Goal: Task Accomplishment & Management: Manage account settings

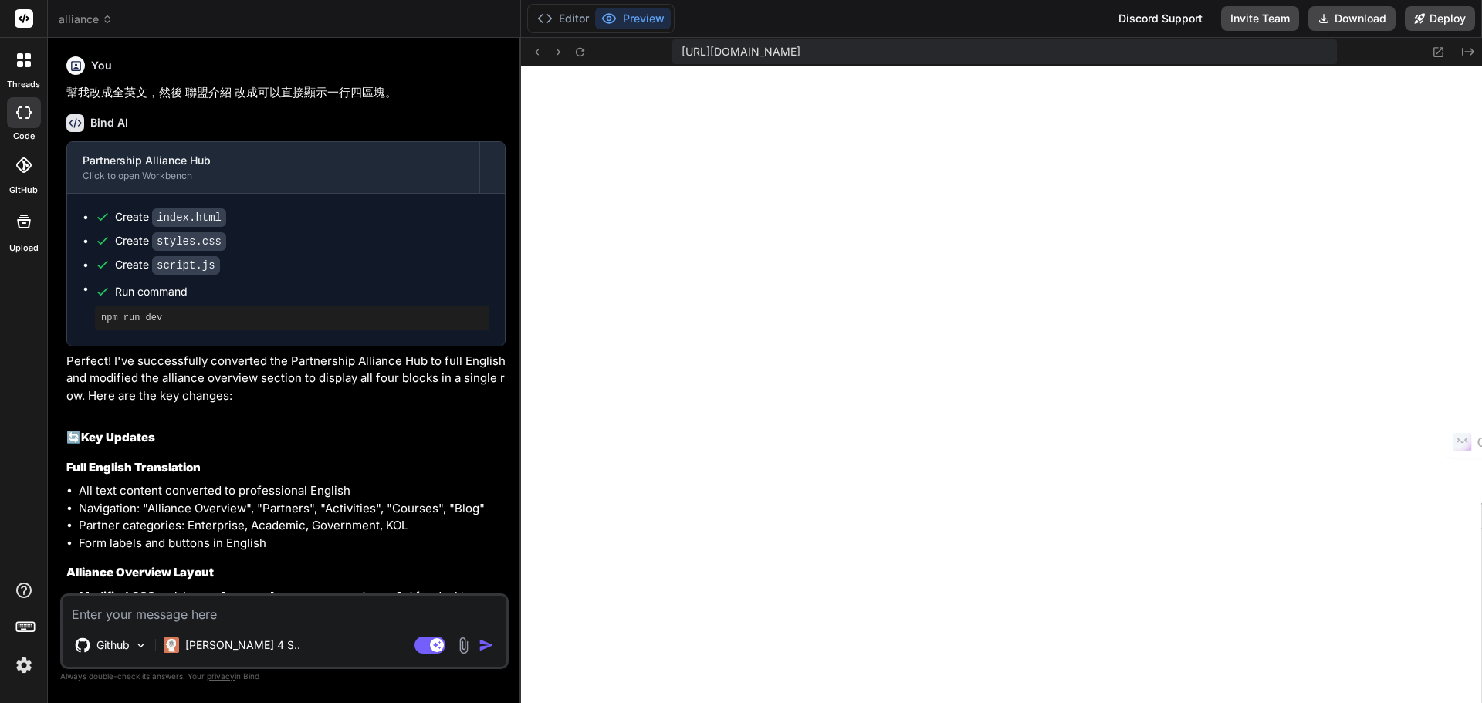
scroll to position [1114, 0]
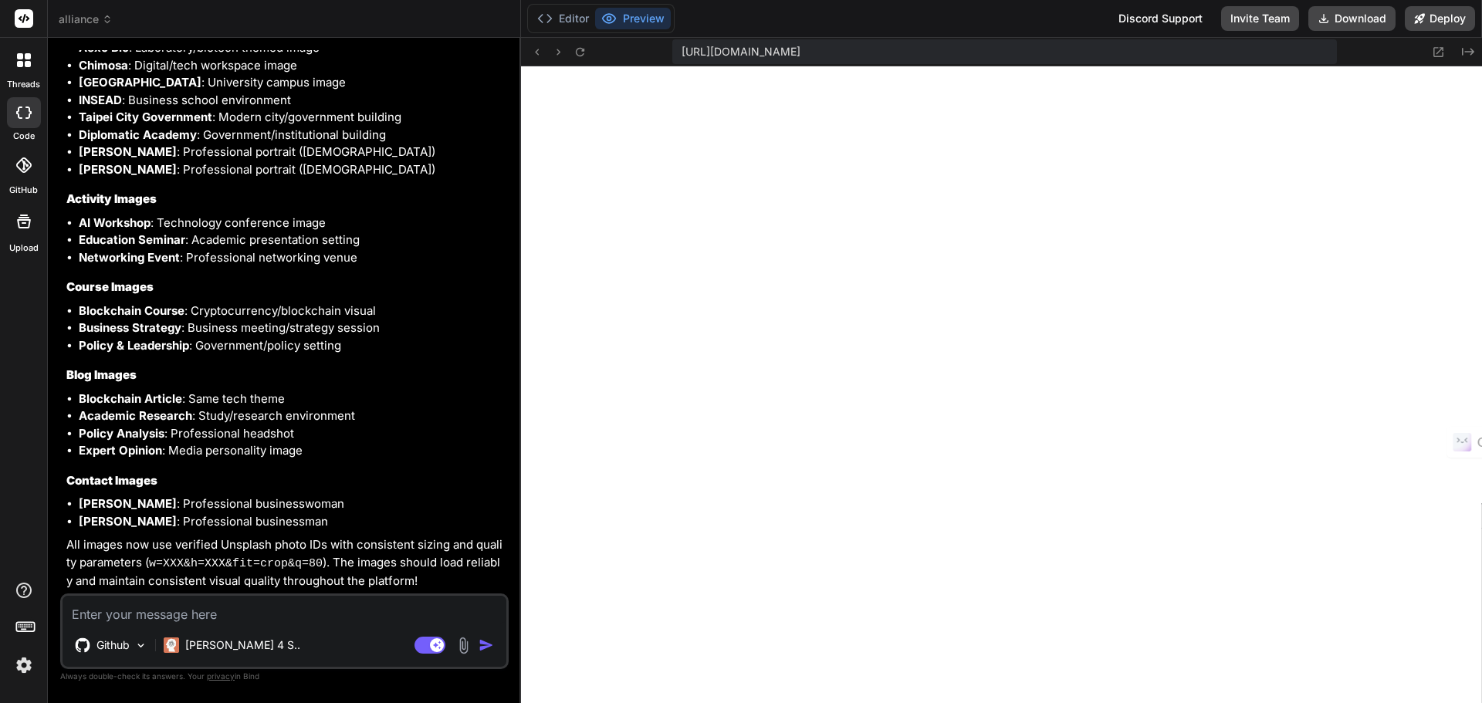
type textarea "x"
type textarea "window.loadPartnerDetails = loadPartnerDetails;"
type textarea "x"
type textarea "partner=${partnerId}`; } // Export function for use in main page window.loadPar…"
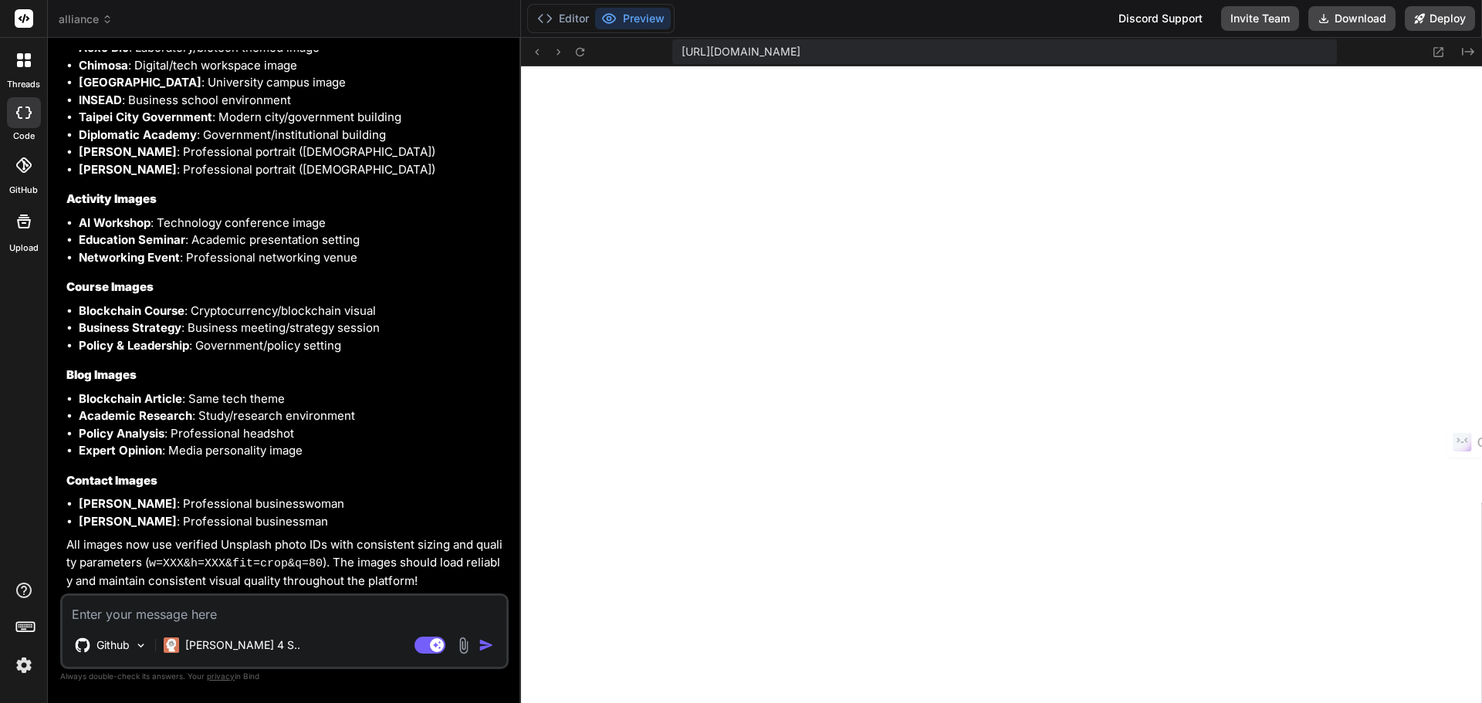
type textarea "x"
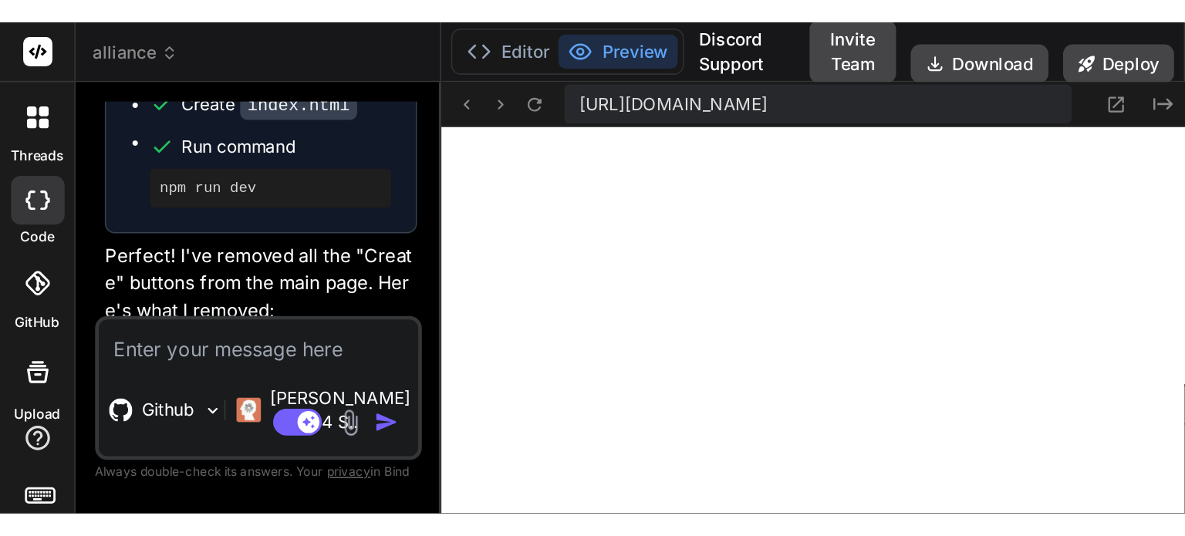
scroll to position [5122, 0]
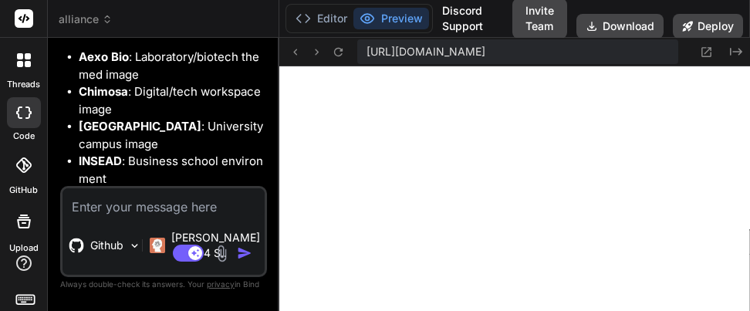
type textarea "// Handle partner card clicks from main page function handlePartnerCardClick(pa…"
type textarea "x"
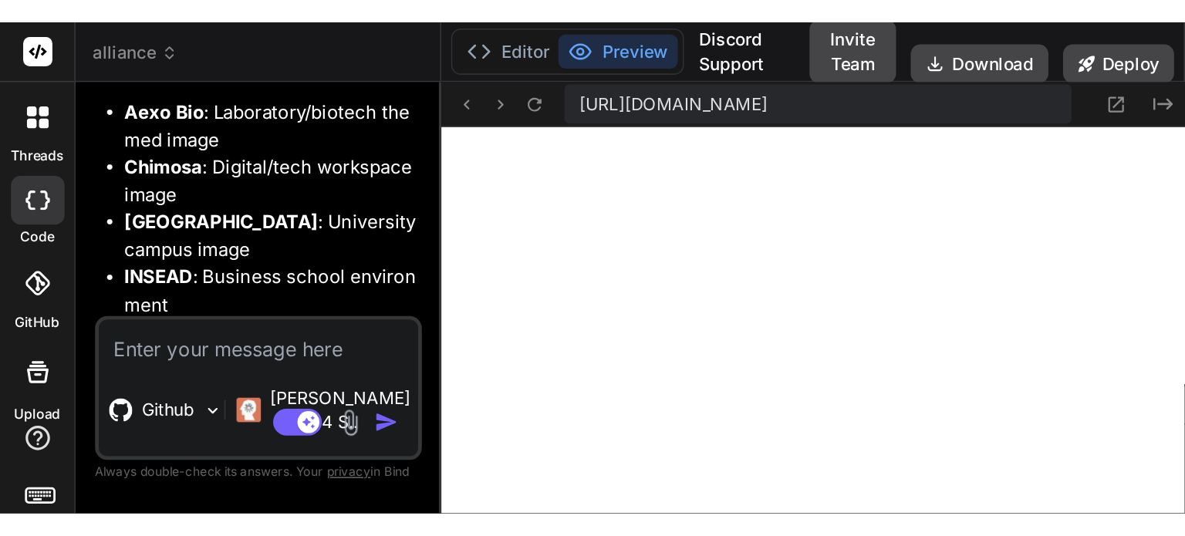
scroll to position [1185, 0]
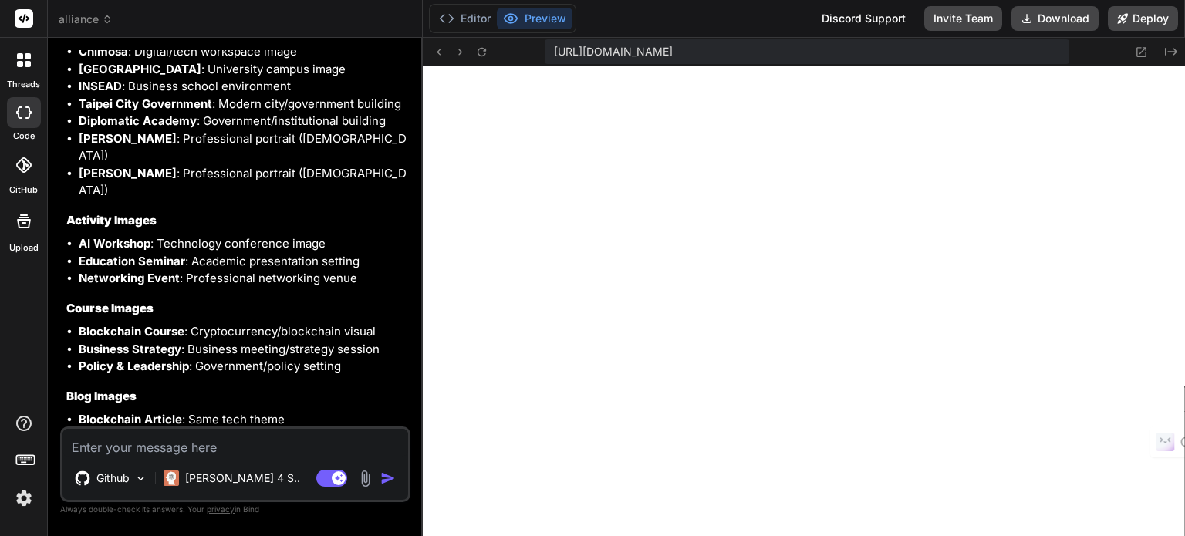
click at [23, 506] on img at bounding box center [24, 498] width 26 height 26
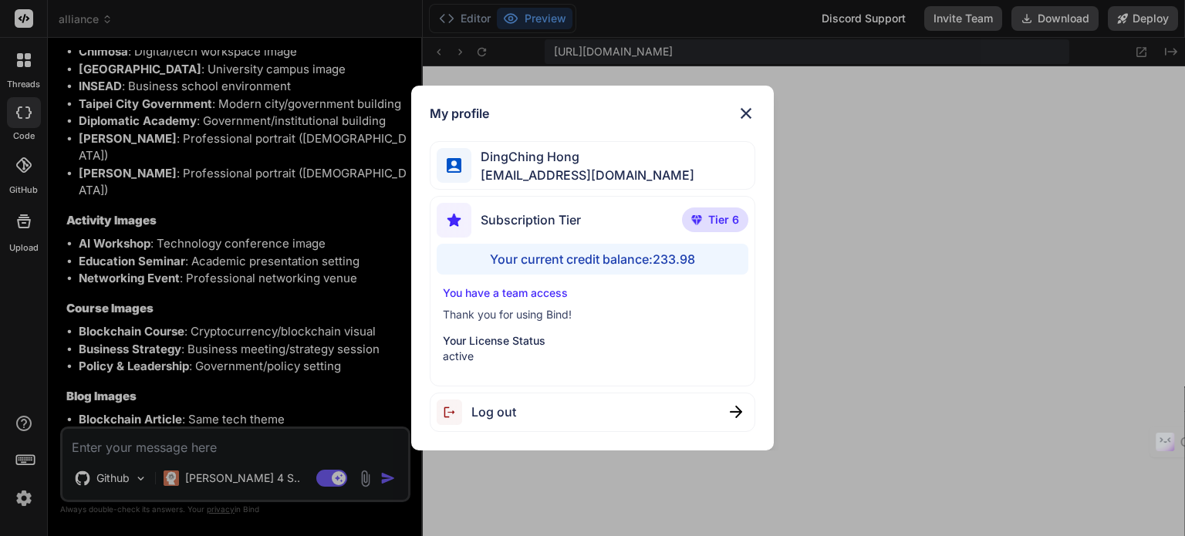
click at [741, 107] on img at bounding box center [746, 113] width 19 height 19
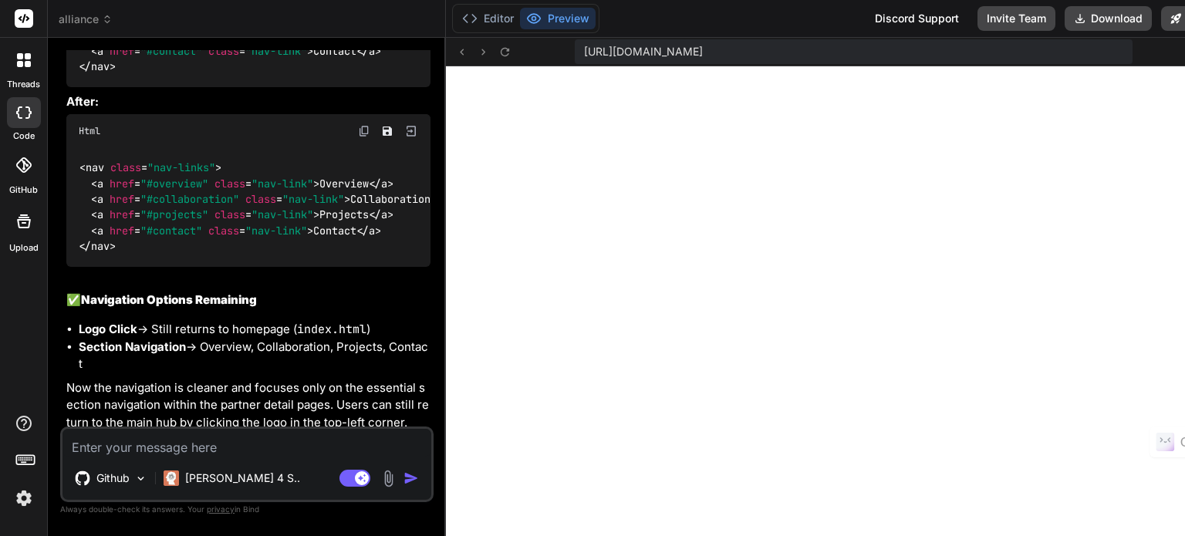
scroll to position [593, 0]
click at [25, 503] on img at bounding box center [24, 498] width 26 height 26
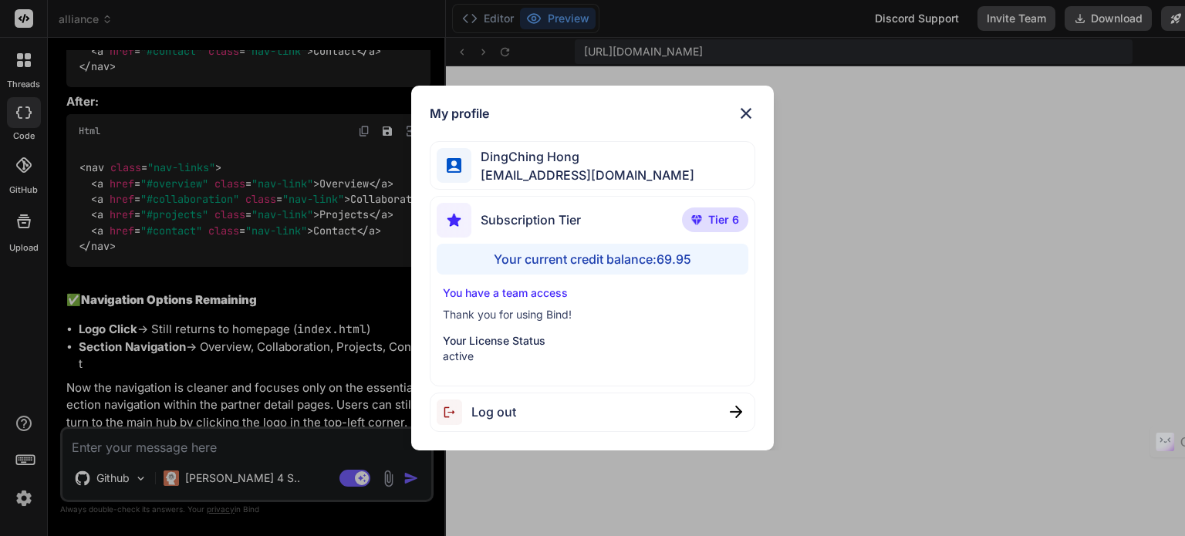
click at [19, 312] on div "My profile DingChing Hong dingching721202@gmail.com Subscription Tier Tier 6 Yo…" at bounding box center [592, 268] width 1185 height 536
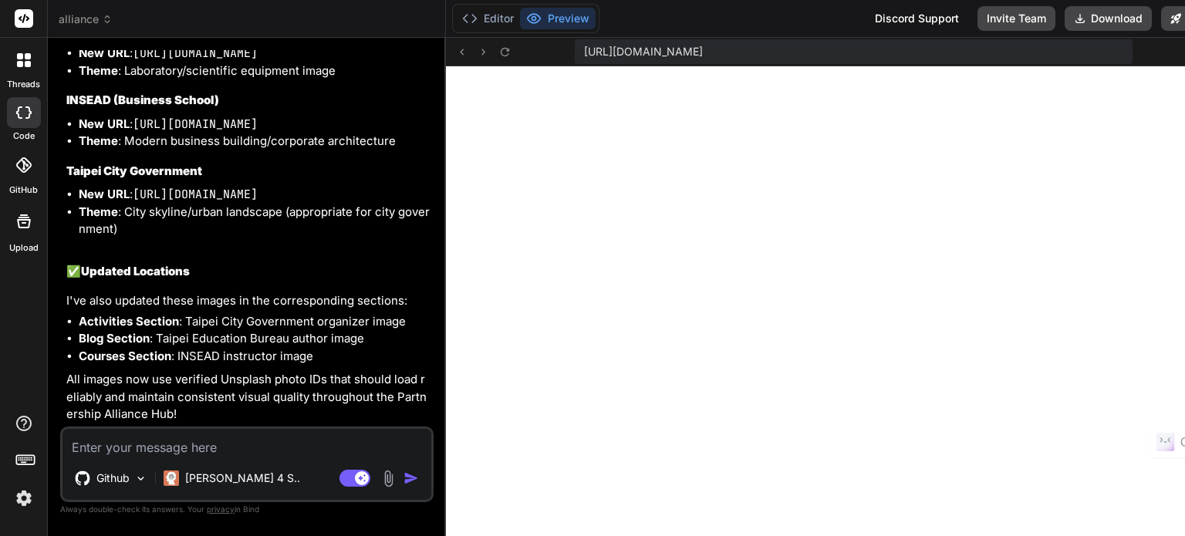
scroll to position [3656, 0]
click at [31, 67] on div at bounding box center [24, 60] width 32 height 32
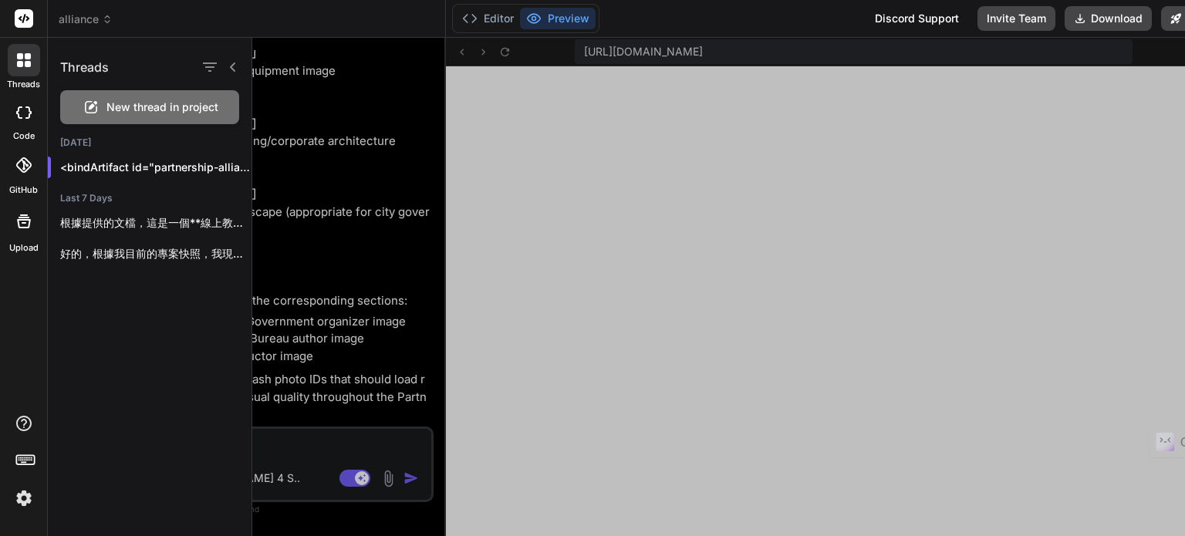
click at [333, 280] on div at bounding box center [718, 287] width 933 height 498
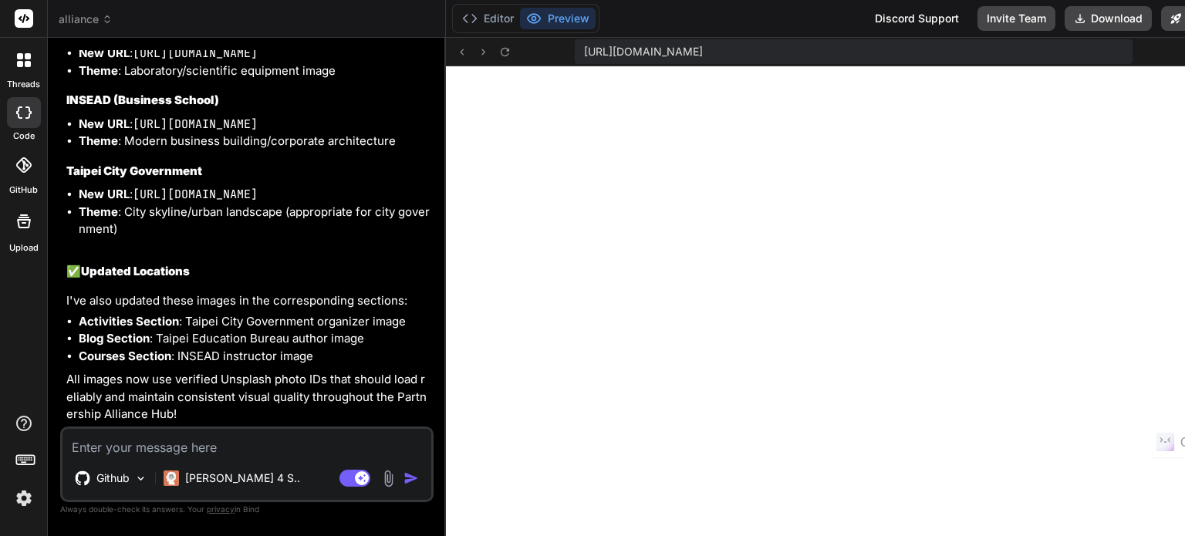
click at [20, 64] on icon at bounding box center [20, 64] width 6 height 6
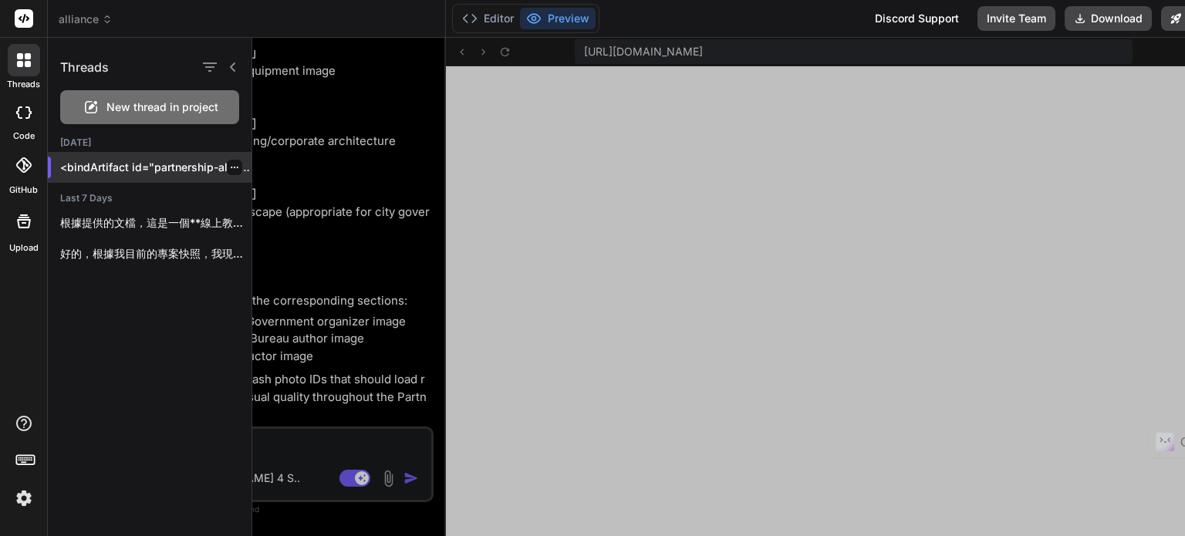
click at [117, 166] on p "<bindArtifact id="partnership-alliance-hub" title="Partnership Alliance Hub"> <…" at bounding box center [155, 167] width 191 height 15
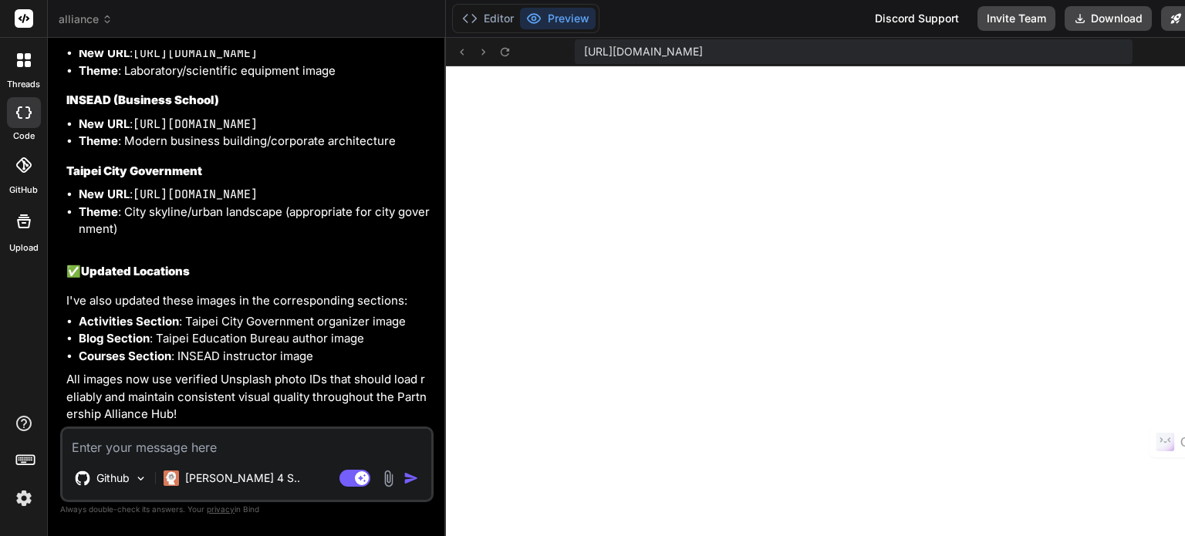
click at [19, 18] on icon at bounding box center [25, 18] width 12 height 9
click at [192, 485] on p "[PERSON_NAME] 4 S.." at bounding box center [242, 478] width 115 height 15
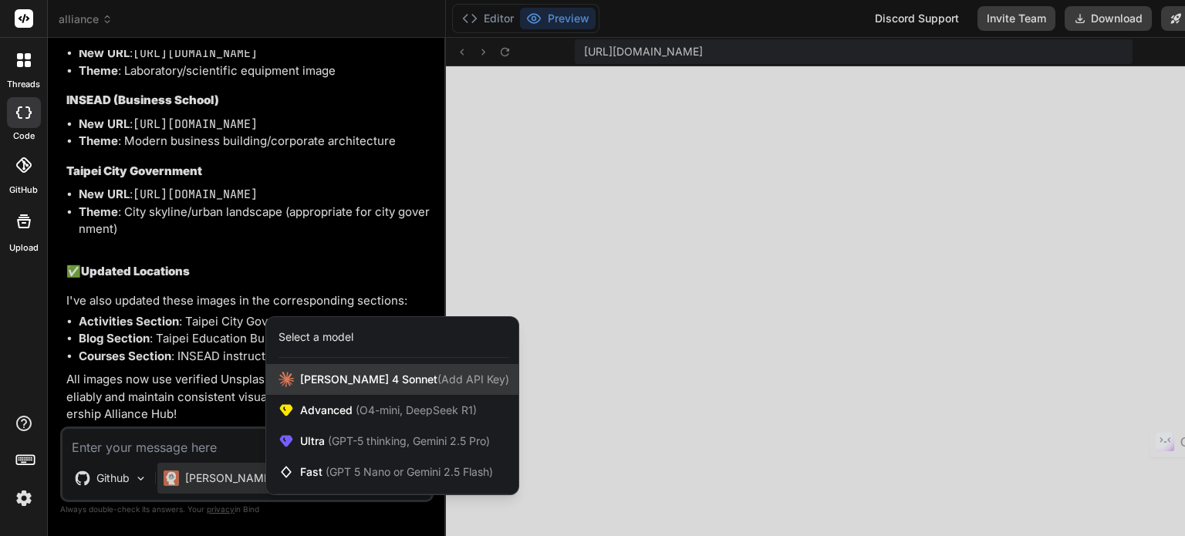
click at [312, 374] on span "Claude 4 Sonnet (Add API Key)" at bounding box center [404, 379] width 209 height 15
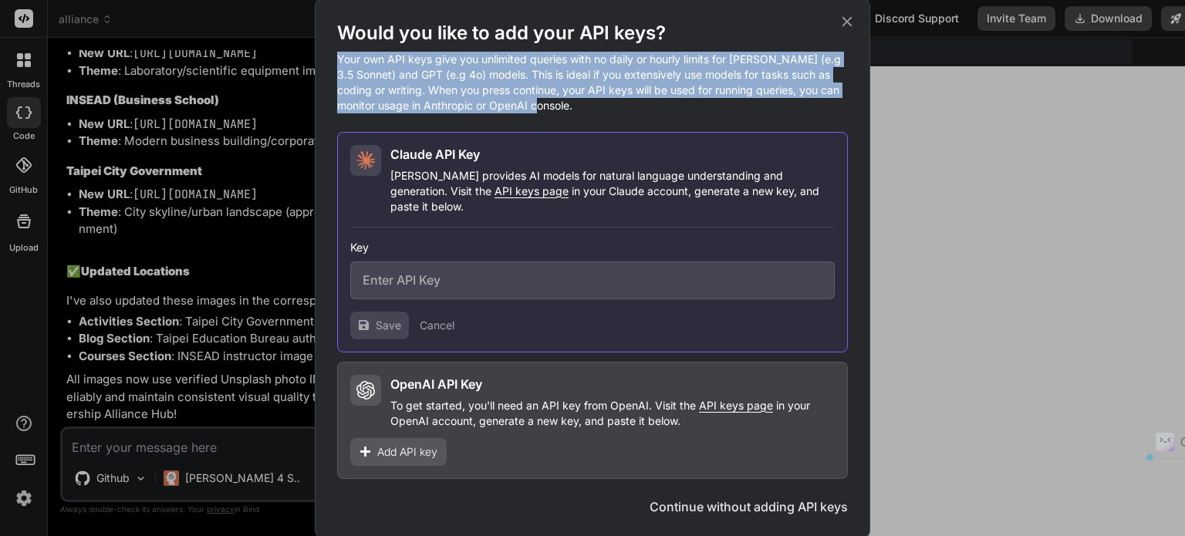
drag, startPoint x: 334, startPoint y: 60, endPoint x: 596, endPoint y: 113, distance: 266.8
click at [596, 113] on div "Would you like to add your API keys? Your own API keys give you unlimited queri…" at bounding box center [593, 268] width 556 height 540
copy p "Your own API keys give you unlimited queries with no daily or hourly limits for…"
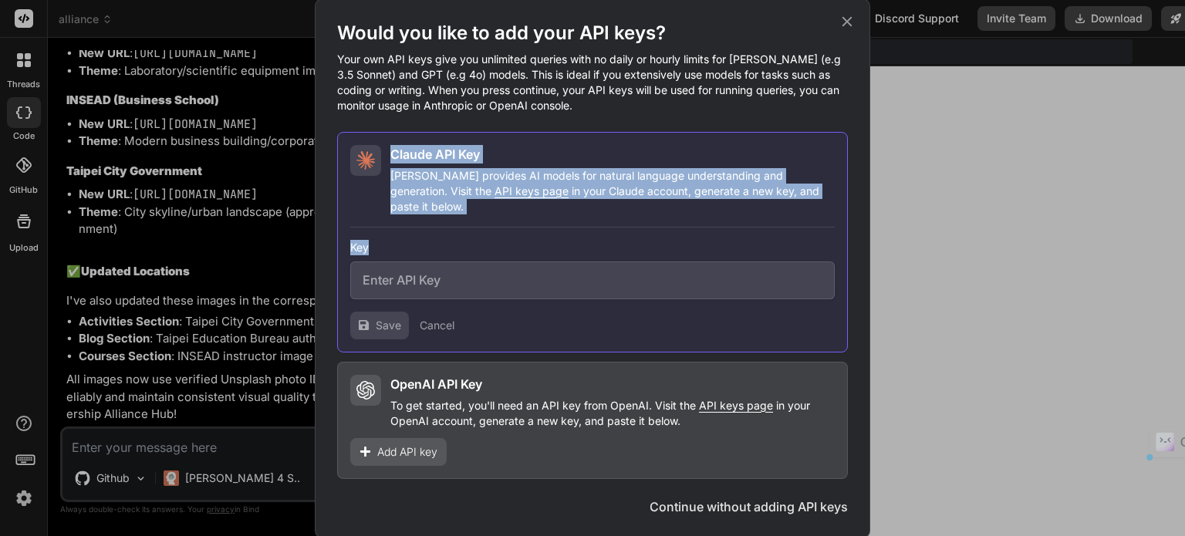
drag, startPoint x: 393, startPoint y: 156, endPoint x: 792, endPoint y: 224, distance: 404.7
click at [792, 224] on div "Claude API Key Claude provides AI models for natural language understanding and…" at bounding box center [592, 242] width 511 height 221
copy div "Claude API Key Claude provides AI models for natural language understanding and…"
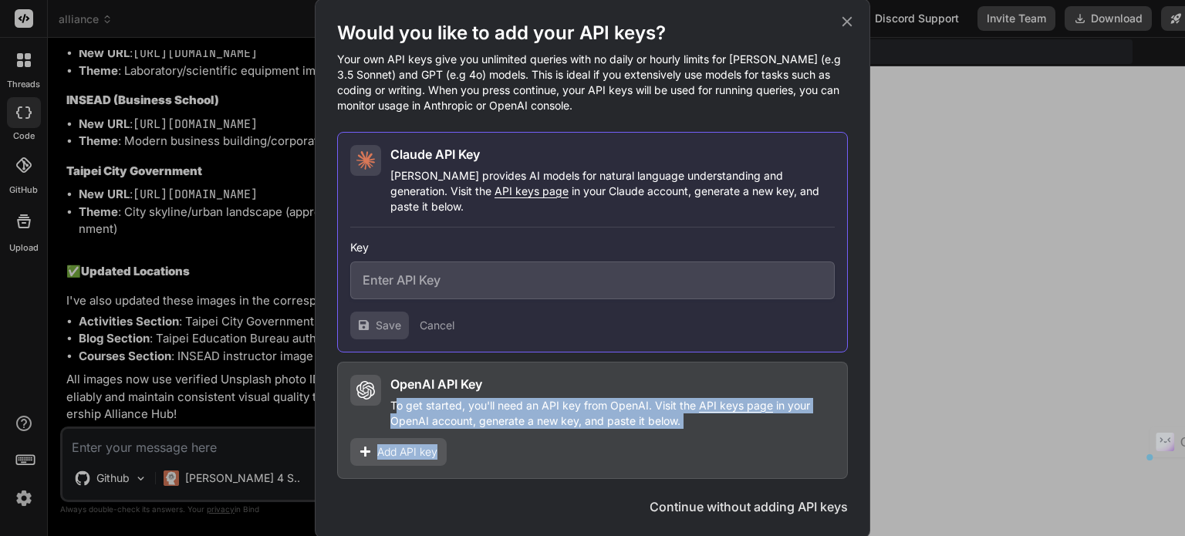
drag, startPoint x: 395, startPoint y: 393, endPoint x: 705, endPoint y: 424, distance: 311.0
click at [705, 424] on div "OpenAI API Key To get started, you'll need an API key from OpenAI. Visit the AP…" at bounding box center [592, 420] width 511 height 117
copy div "o get started, you'll need an API key from OpenAI. Visit the API keys page in y…"
click at [606, 499] on div "Would you like to add your API keys? Your own API keys give you unlimited queri…" at bounding box center [592, 268] width 511 height 495
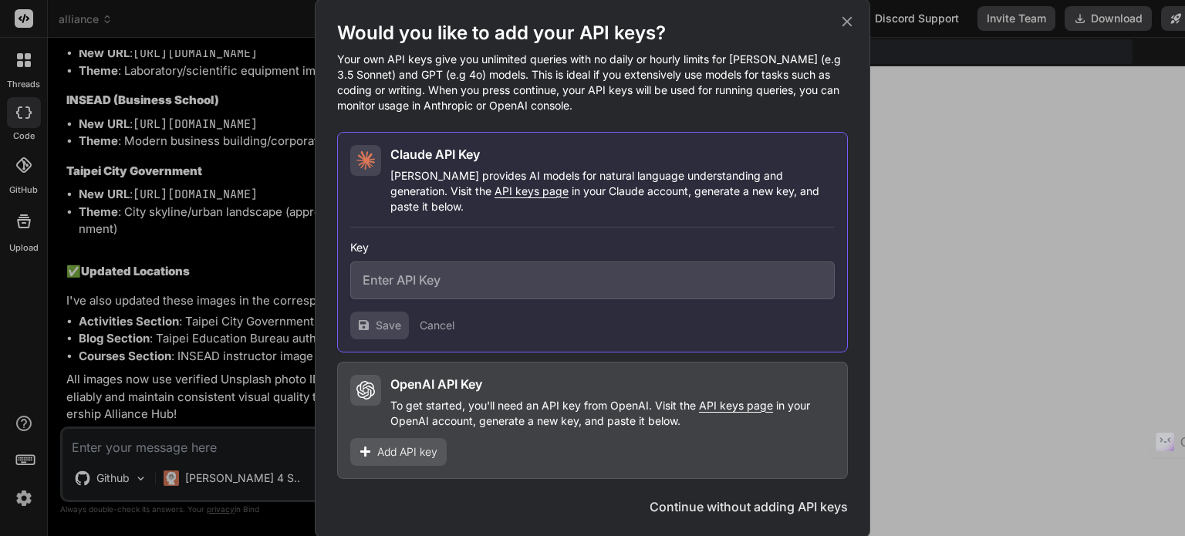
click at [844, 28] on icon at bounding box center [847, 21] width 17 height 17
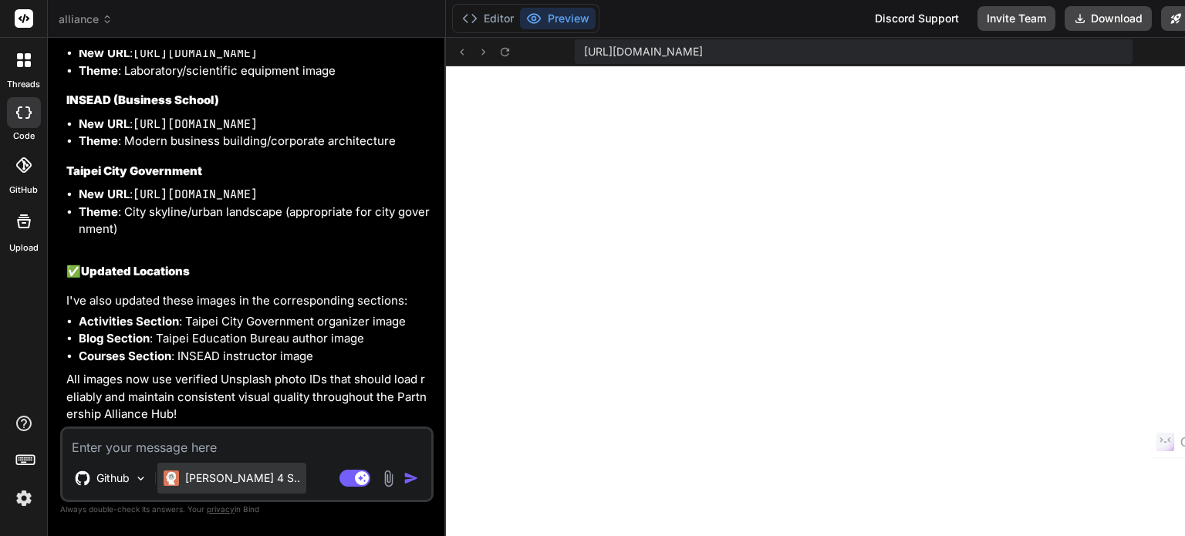
click at [195, 484] on p "[PERSON_NAME] 4 S.." at bounding box center [242, 478] width 115 height 15
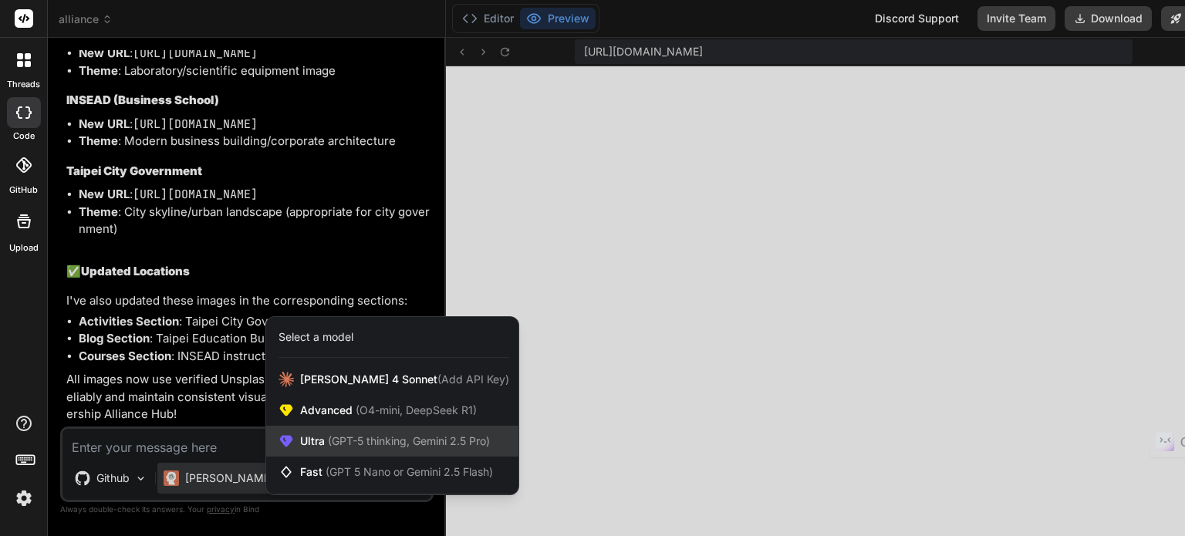
click at [365, 445] on span "(GPT-5 thinking, Gemini 2.5 Pro)" at bounding box center [407, 440] width 165 height 13
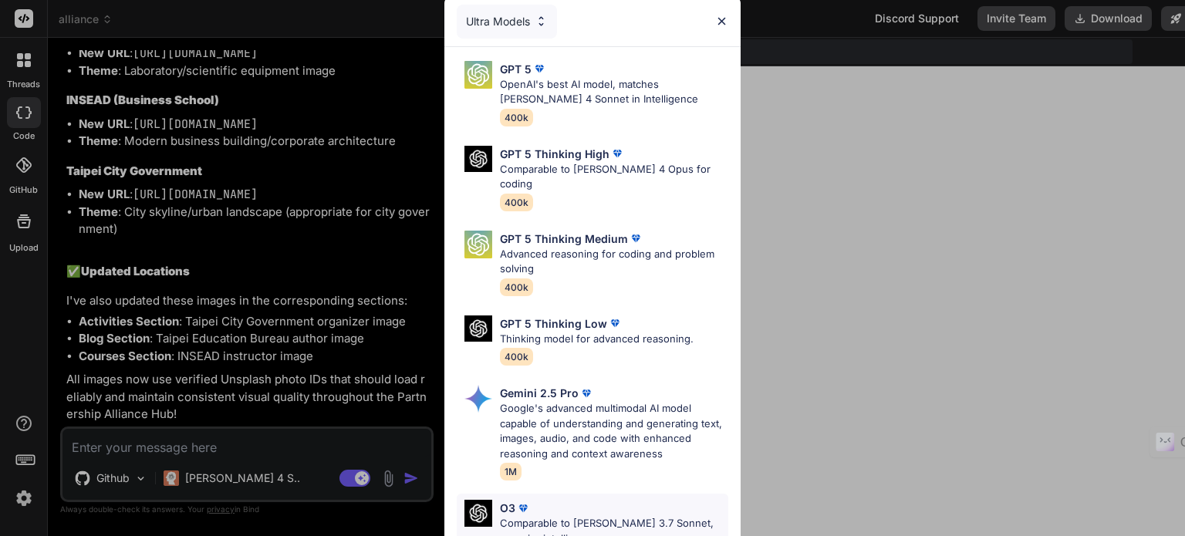
scroll to position [0, 0]
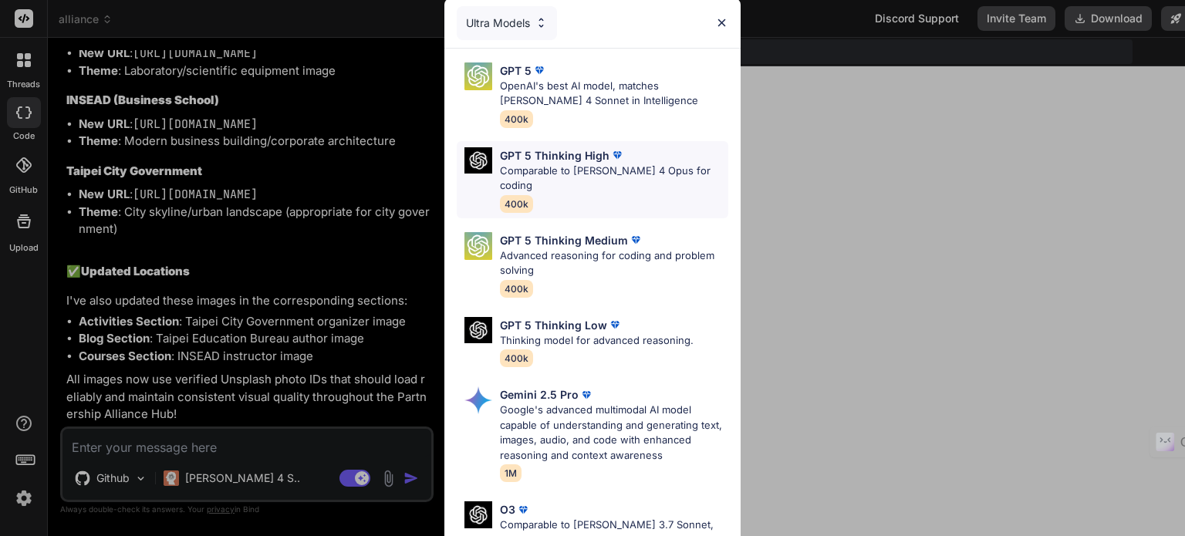
click at [579, 170] on p "Comparable to Claude 4 Opus for coding" at bounding box center [614, 179] width 228 height 30
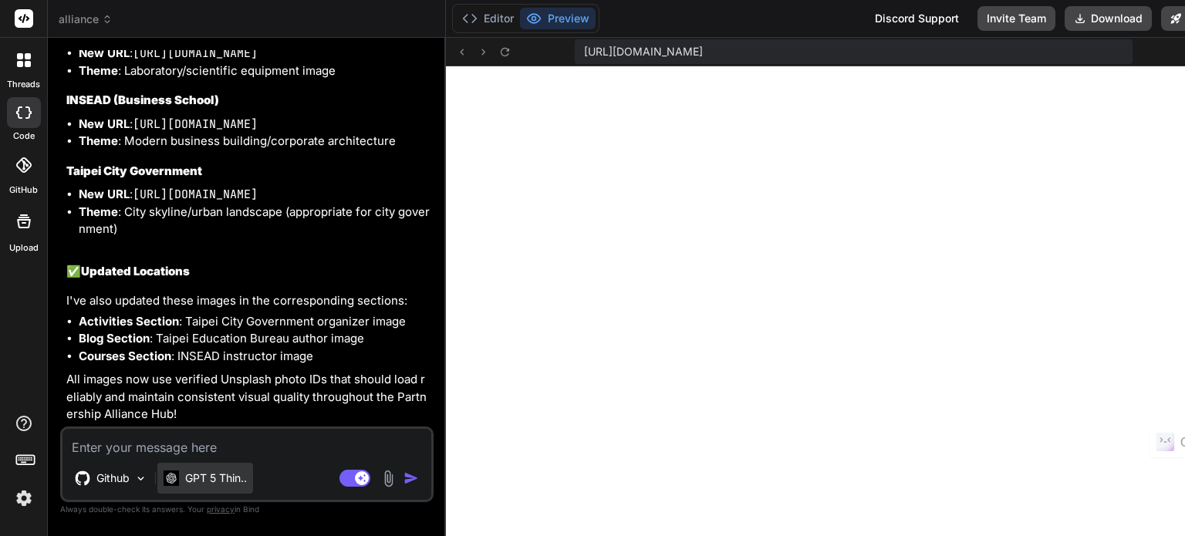
click at [188, 478] on p "GPT 5 Thin.." at bounding box center [216, 478] width 62 height 15
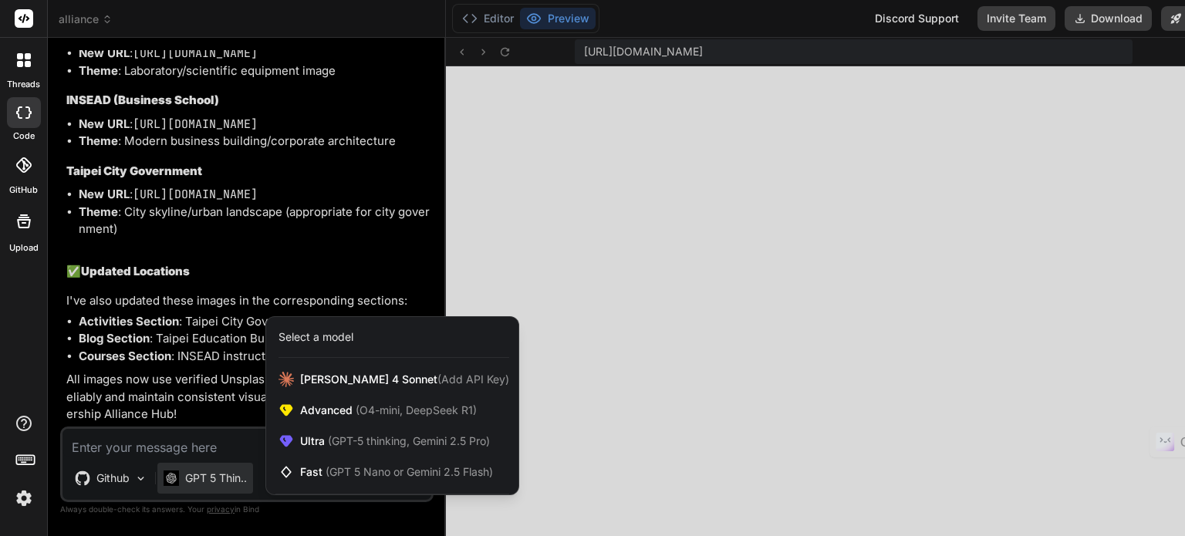
click at [191, 391] on div at bounding box center [592, 268] width 1185 height 536
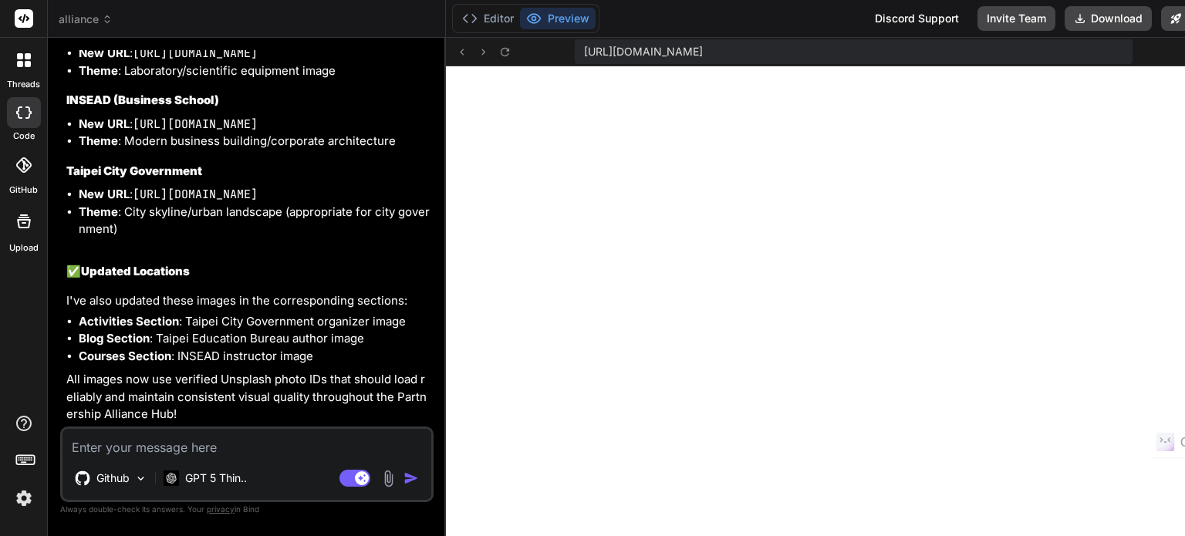
click at [250, 447] on textarea at bounding box center [247, 443] width 369 height 28
click at [461, 28] on button "Editor" at bounding box center [488, 19] width 64 height 22
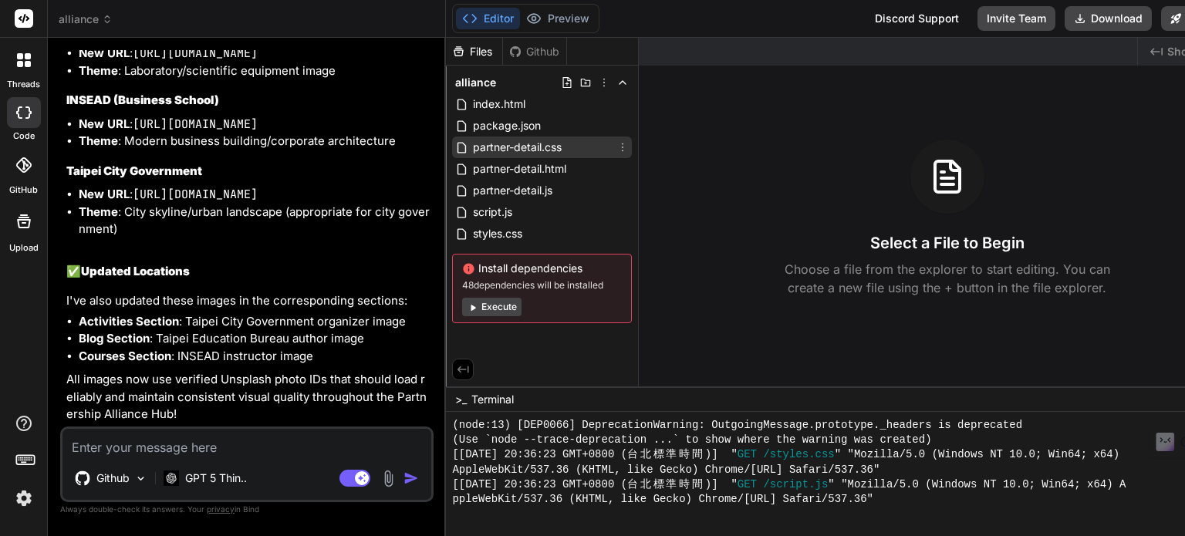
click at [534, 139] on span "partner-detail.css" at bounding box center [517, 147] width 92 height 19
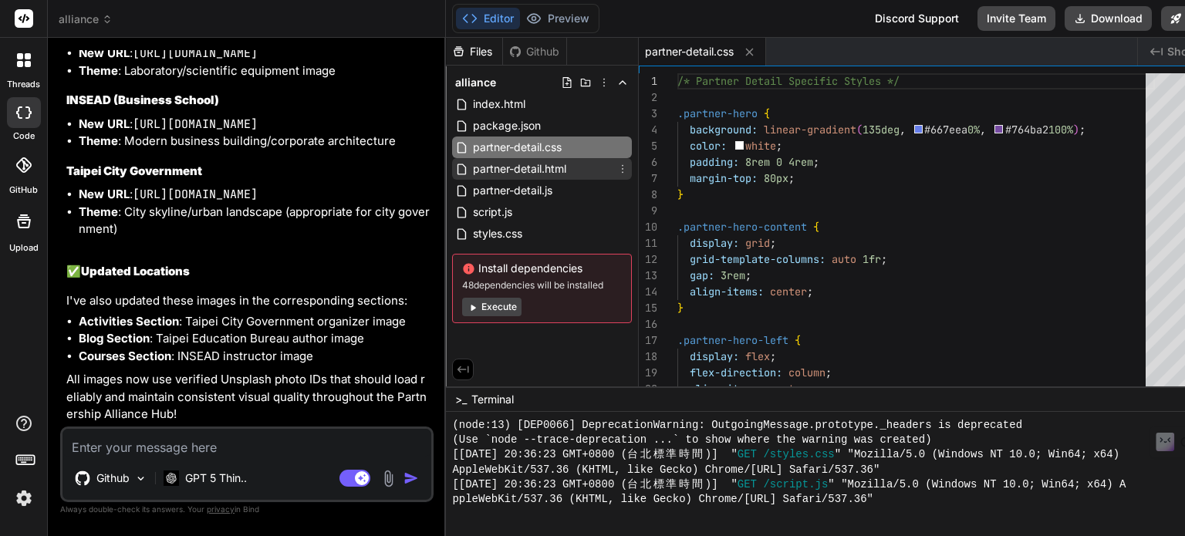
type textarea "x"
click at [536, 172] on span "partner-detail.html" at bounding box center [519, 169] width 96 height 19
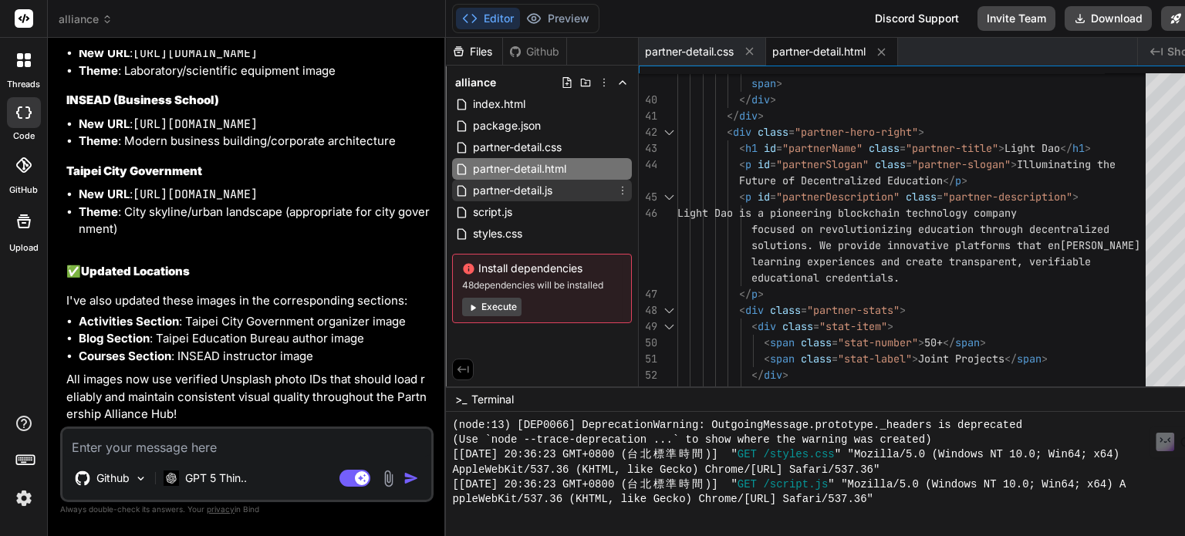
click at [500, 188] on span "partner-detail.js" at bounding box center [512, 190] width 83 height 19
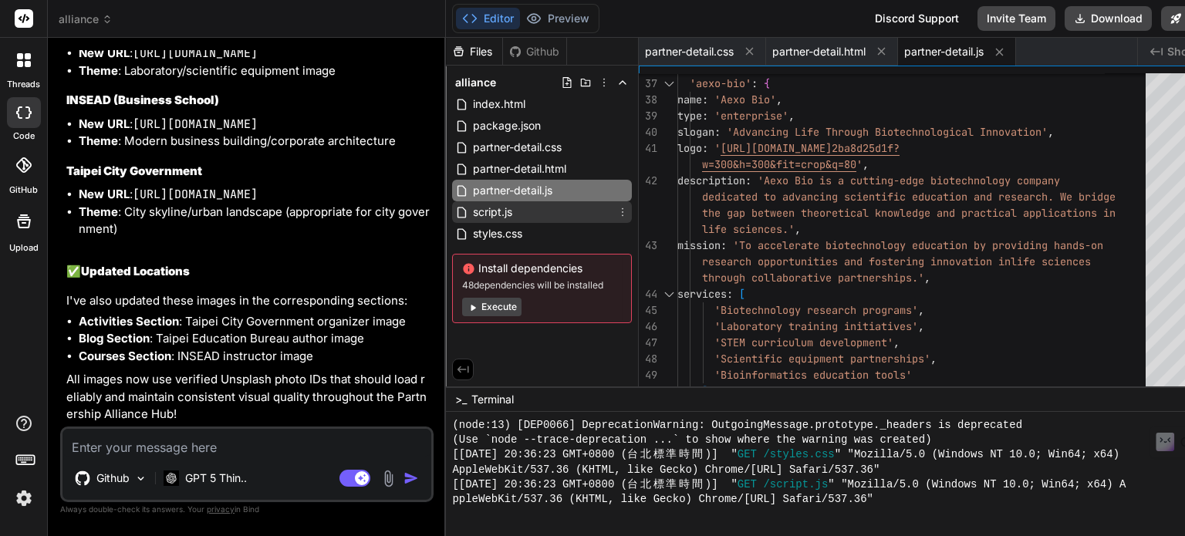
click at [483, 210] on span "script.js" at bounding box center [492, 212] width 42 height 19
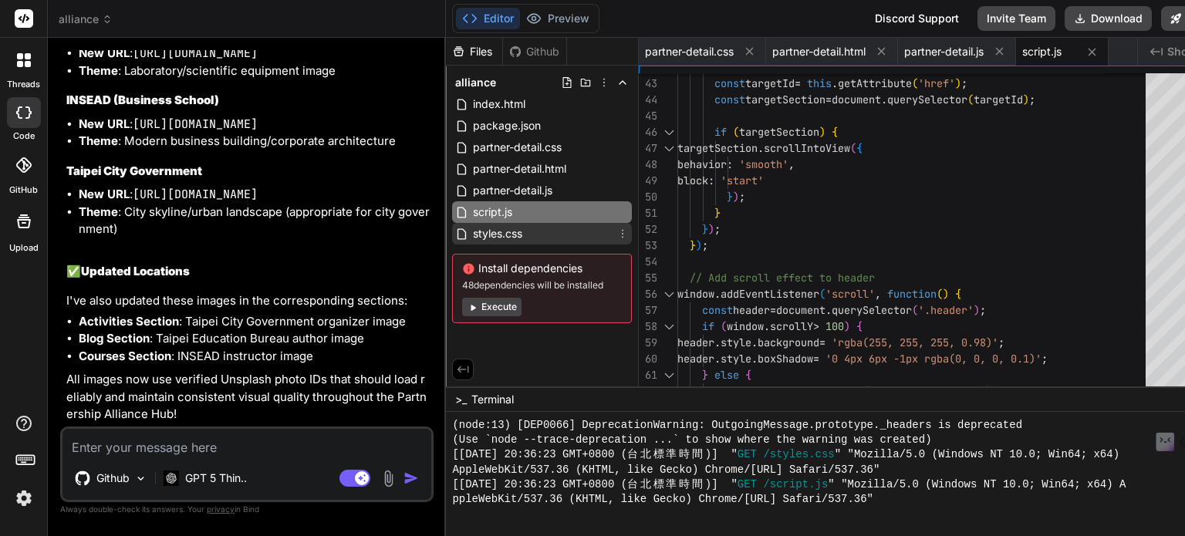
click at [475, 238] on span "styles.css" at bounding box center [497, 234] width 52 height 19
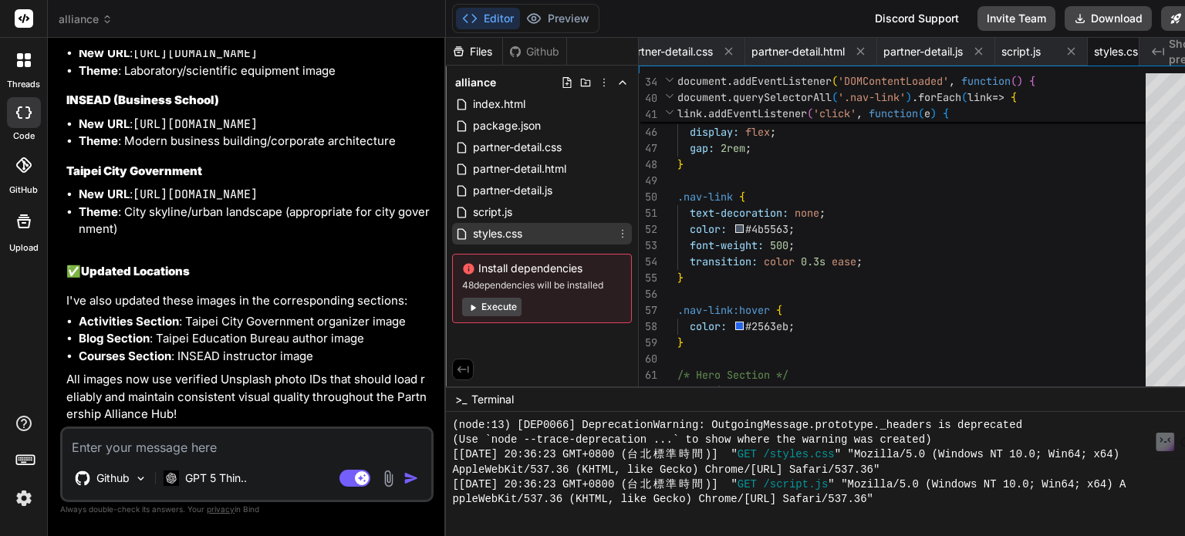
scroll to position [0, 113]
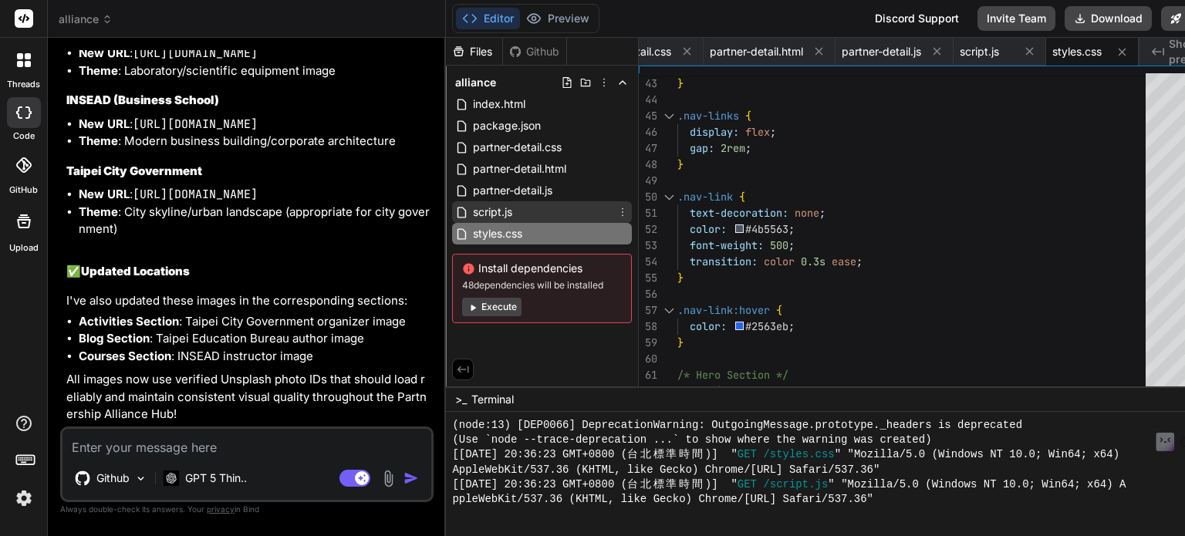
click at [477, 209] on span "script.js" at bounding box center [492, 212] width 42 height 19
type textarea "// Auto remove after 5 seconds setTimeout(() => { if (notification.parentNode) …"
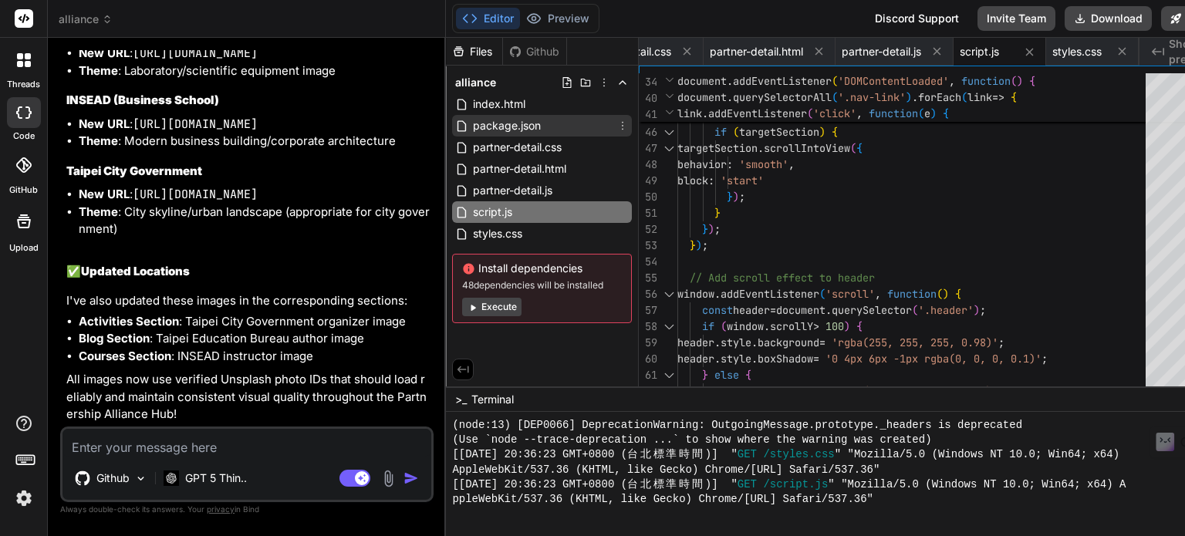
click at [498, 133] on span "package.json" at bounding box center [506, 126] width 71 height 19
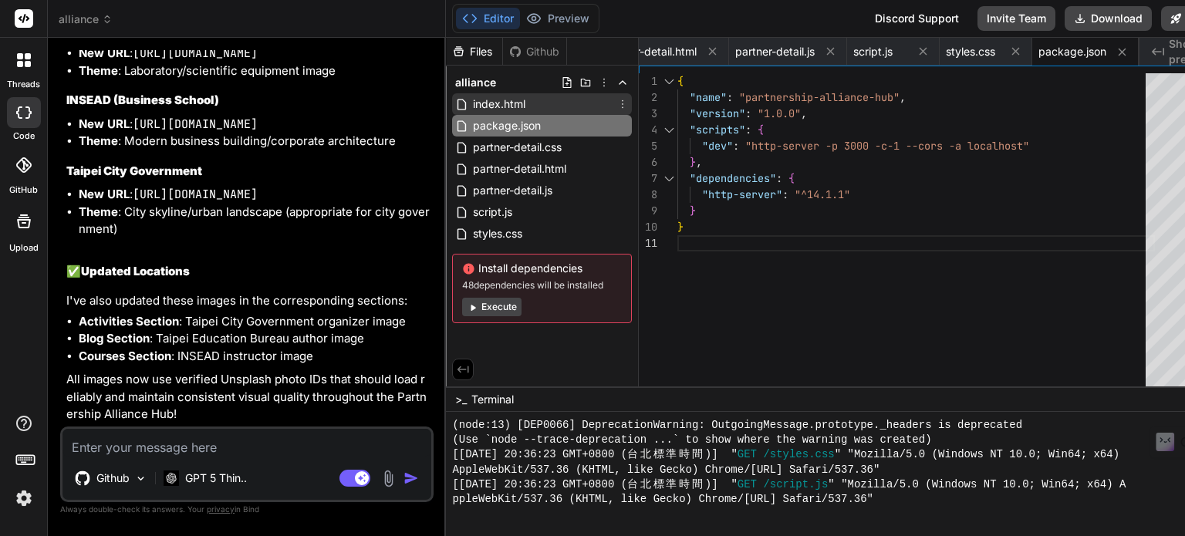
click at [489, 112] on span "index.html" at bounding box center [499, 104] width 56 height 19
type textarea "</div> </section> <script src="script.js"></script> </body> </html>"
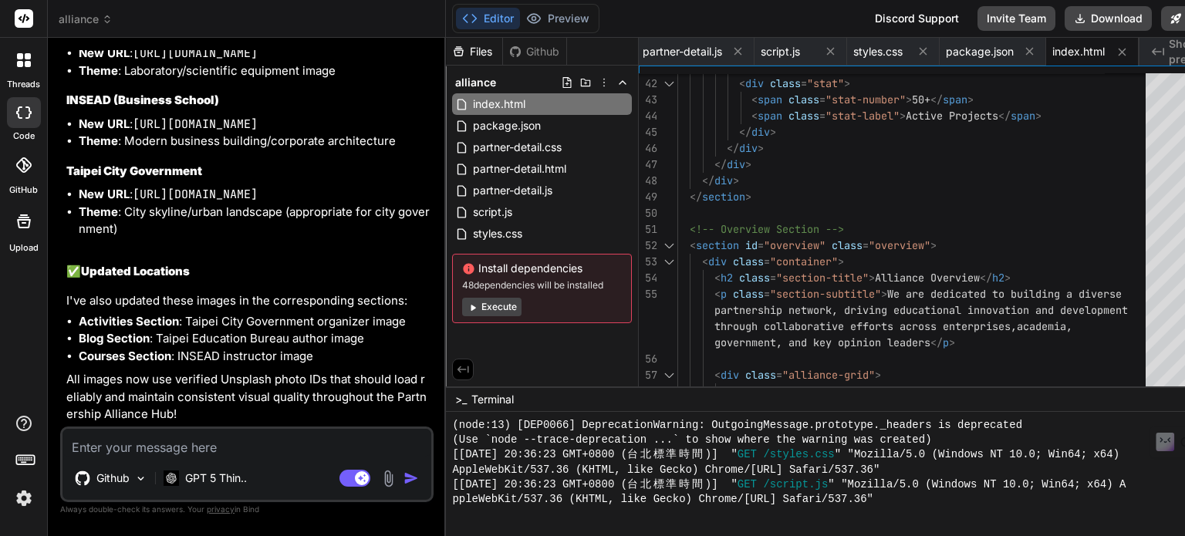
click at [269, 238] on li "Theme : City skyline/urban landscape (appropriate for city government)" at bounding box center [255, 221] width 352 height 35
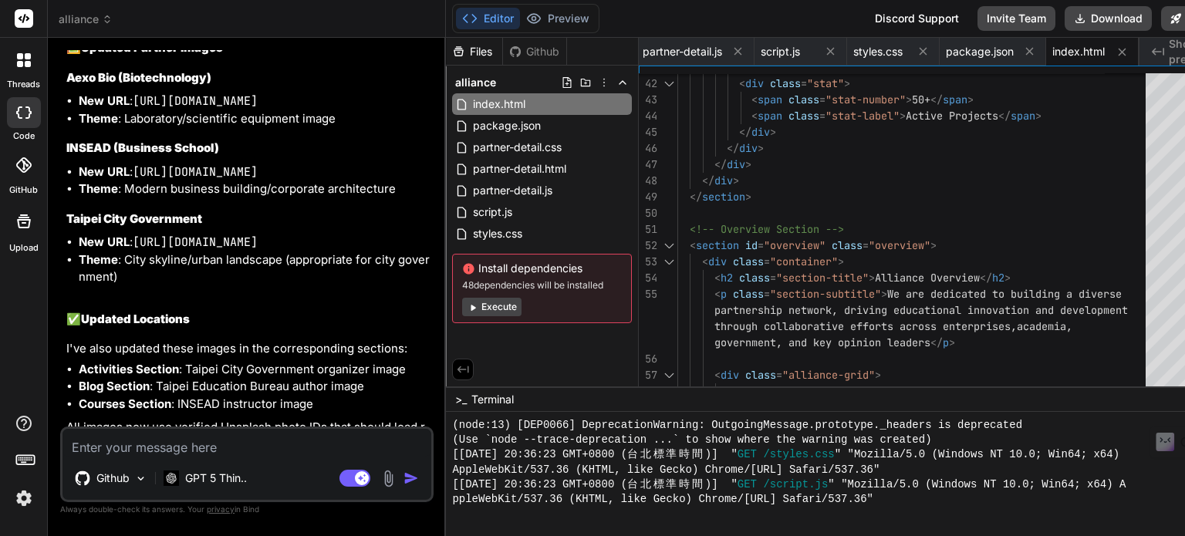
scroll to position [3425, 0]
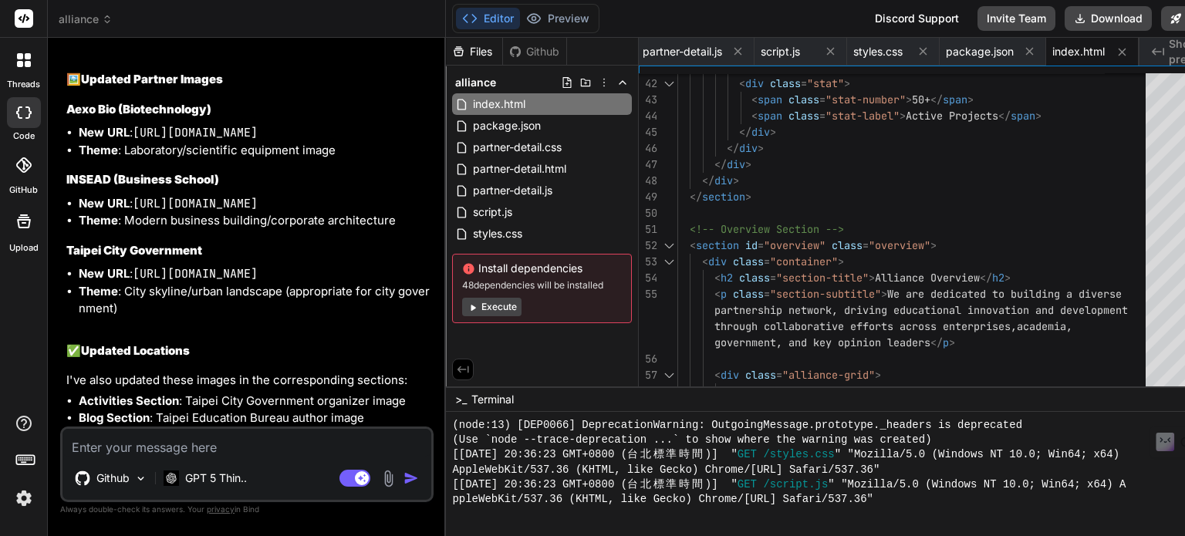
click at [13, 69] on div at bounding box center [24, 60] width 32 height 32
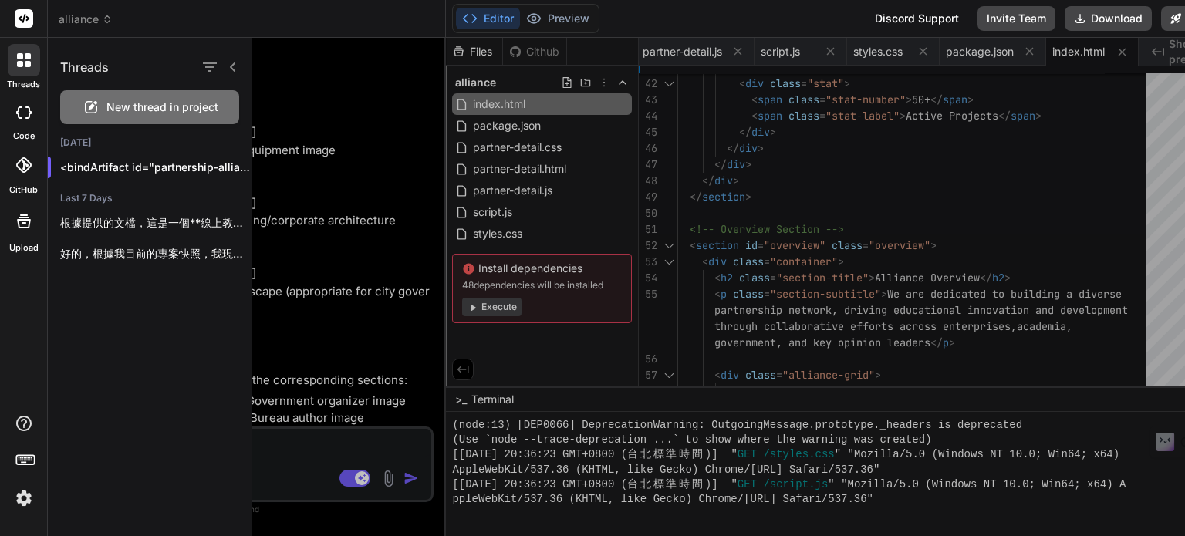
click at [24, 108] on icon at bounding box center [23, 112] width 15 height 12
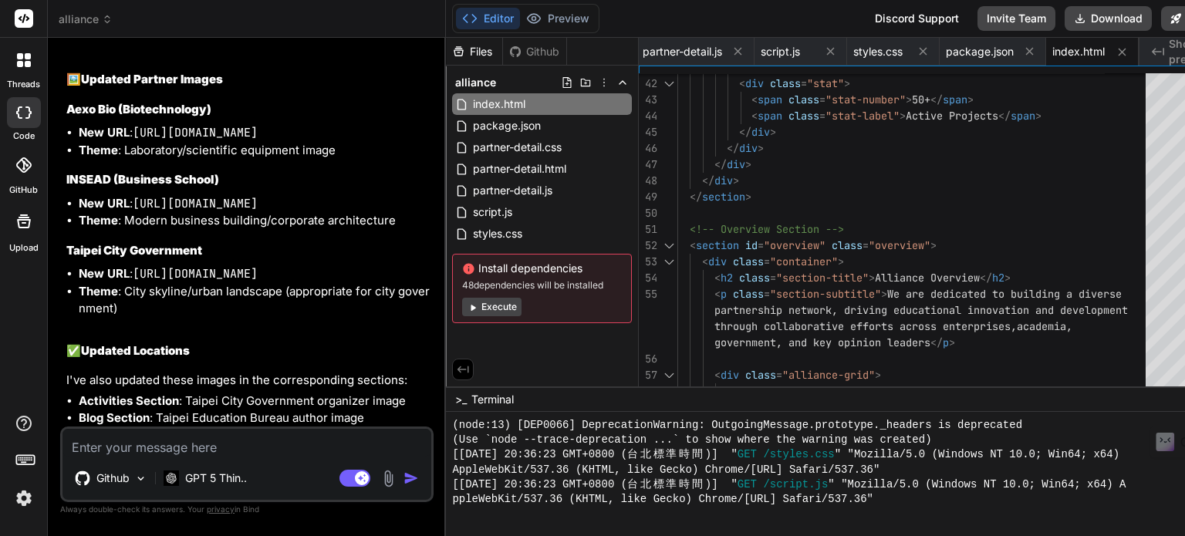
click at [22, 167] on icon at bounding box center [23, 164] width 15 height 15
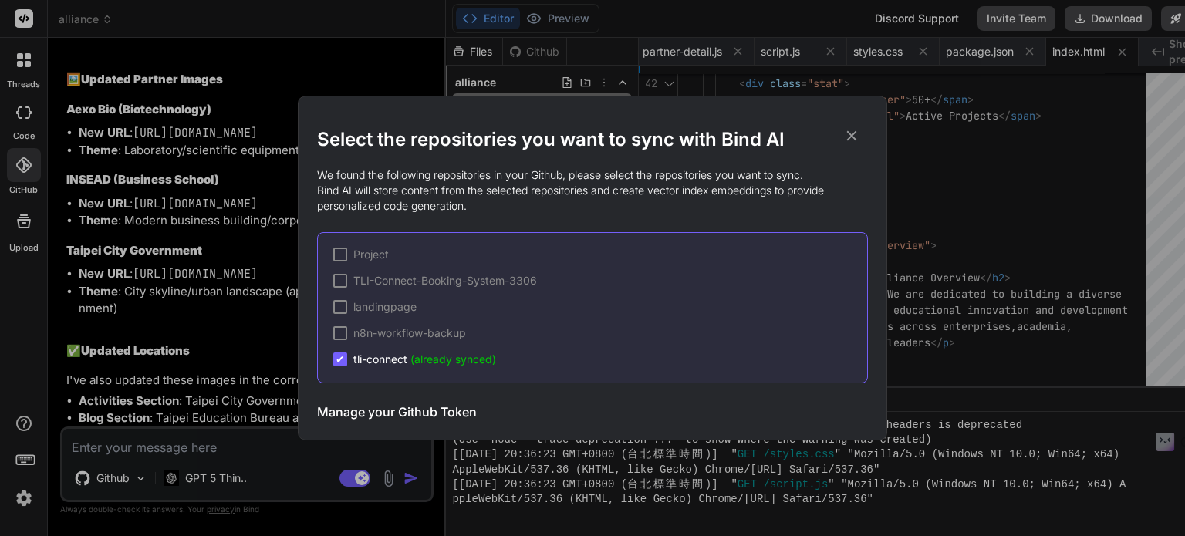
click at [148, 228] on div "Select the repositories you want to sync with Bind AI We found the following re…" at bounding box center [592, 268] width 1185 height 536
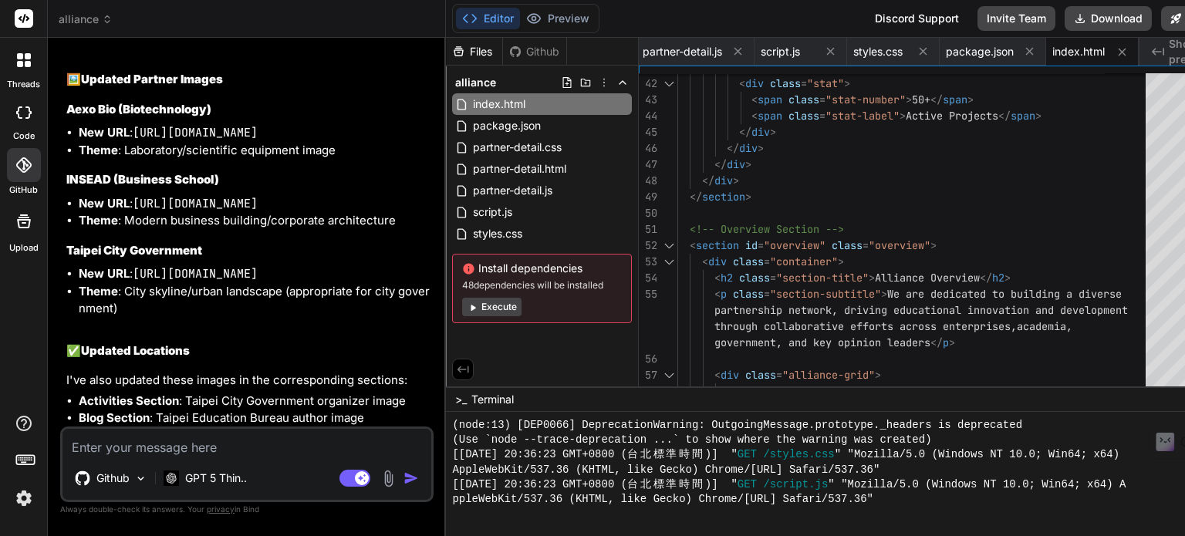
click at [22, 218] on icon at bounding box center [24, 221] width 19 height 19
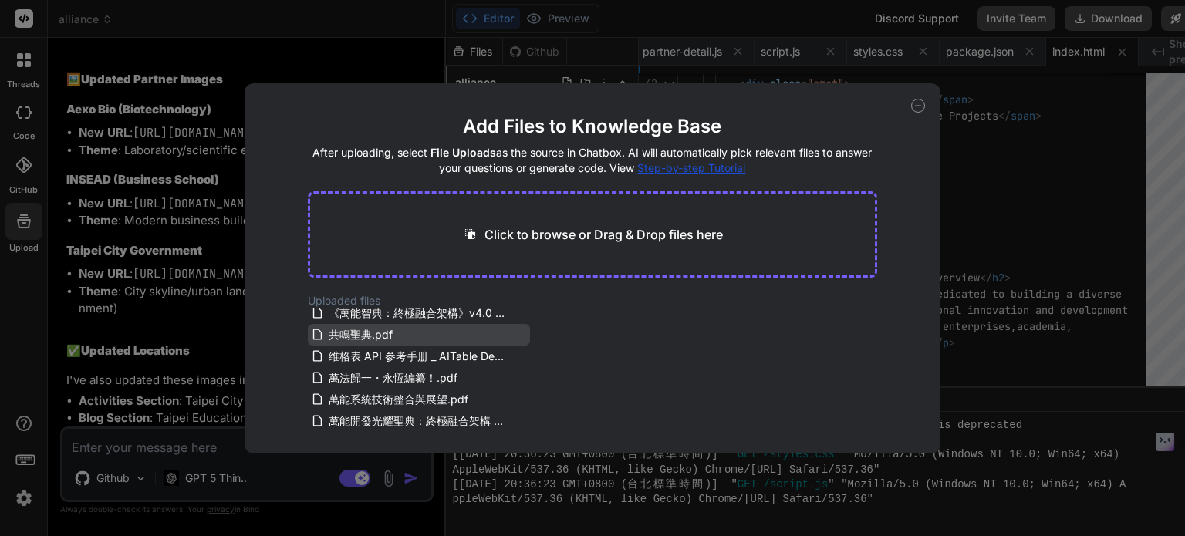
scroll to position [0, 0]
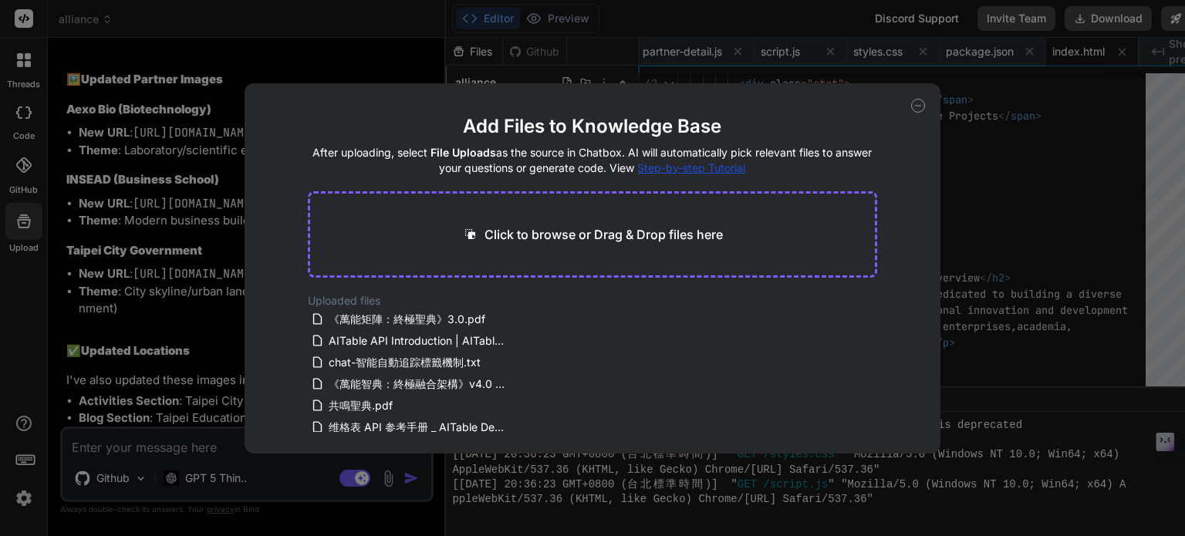
click at [202, 357] on div "Add Files to Knowledge Base After uploading, select File Uploads as the source …" at bounding box center [592, 268] width 1185 height 536
type textarea "x"
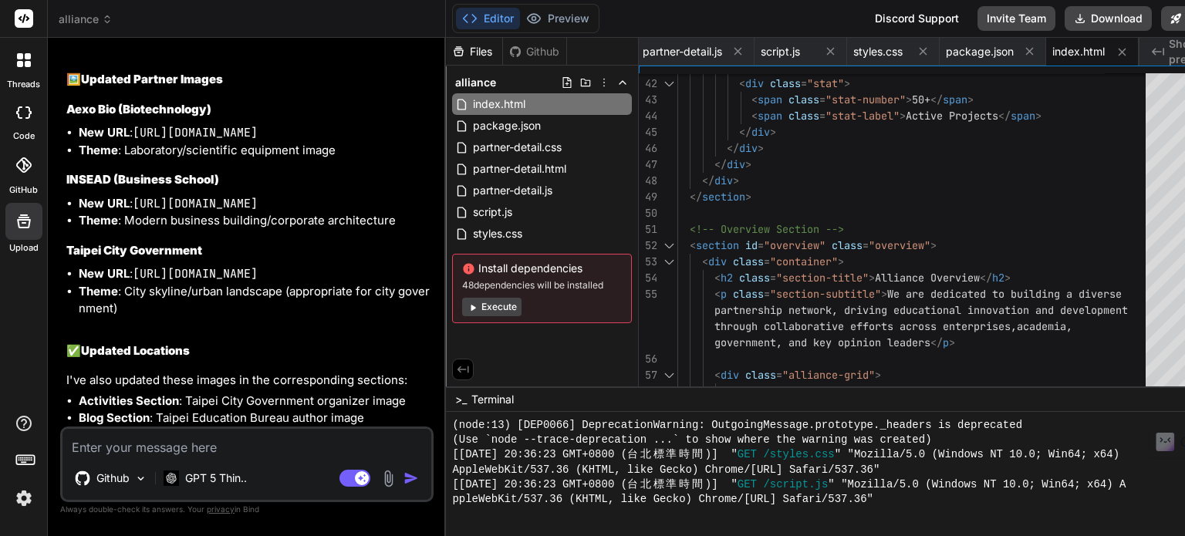
click at [19, 63] on icon at bounding box center [20, 64] width 6 height 6
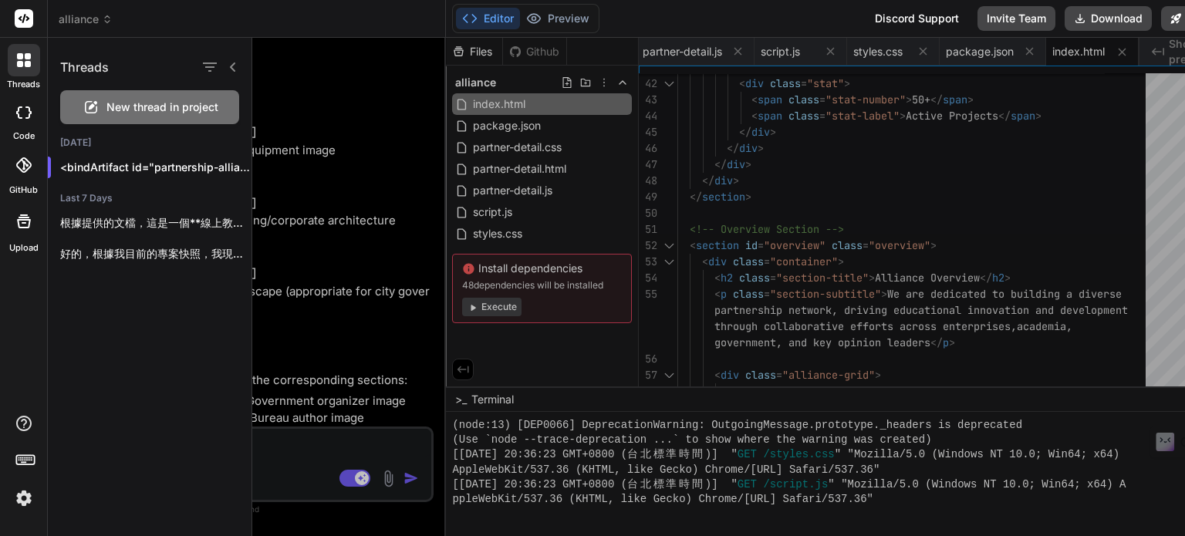
click at [320, 289] on div at bounding box center [718, 287] width 933 height 498
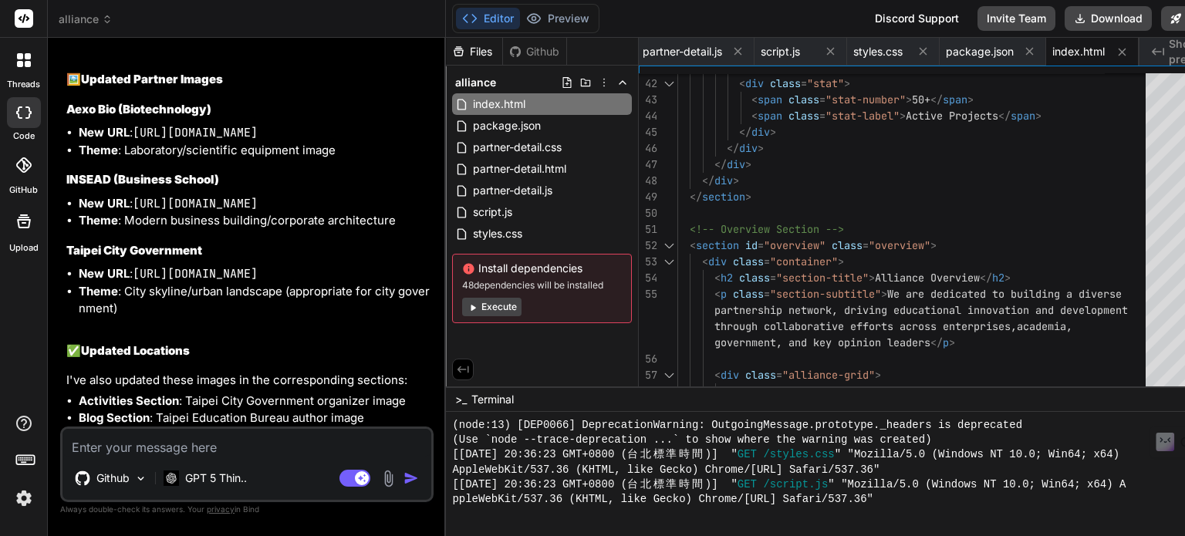
click at [26, 465] on rect at bounding box center [25, 459] width 18 height 9
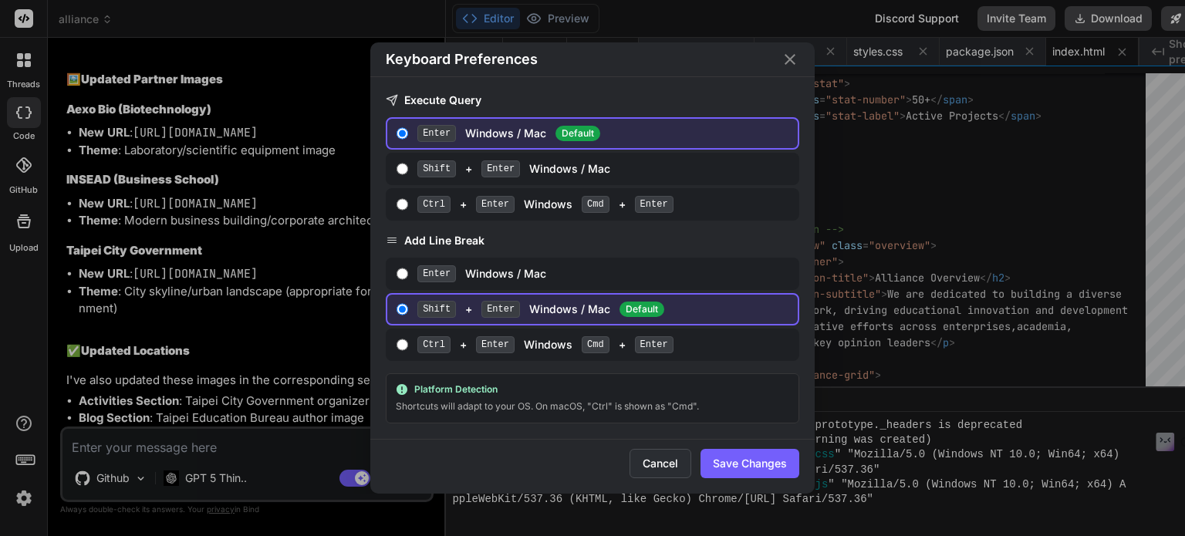
click at [659, 449] on button "Cancel" at bounding box center [661, 463] width 62 height 29
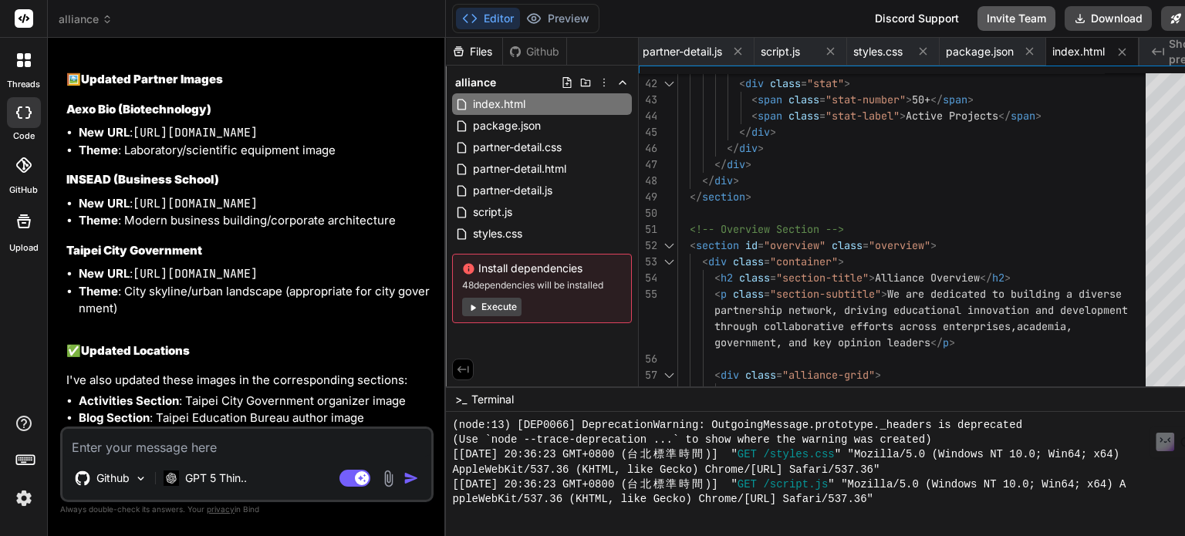
click at [978, 15] on button "Invite Team" at bounding box center [1017, 18] width 78 height 25
click at [978, 12] on button "Invite Team" at bounding box center [1017, 18] width 78 height 25
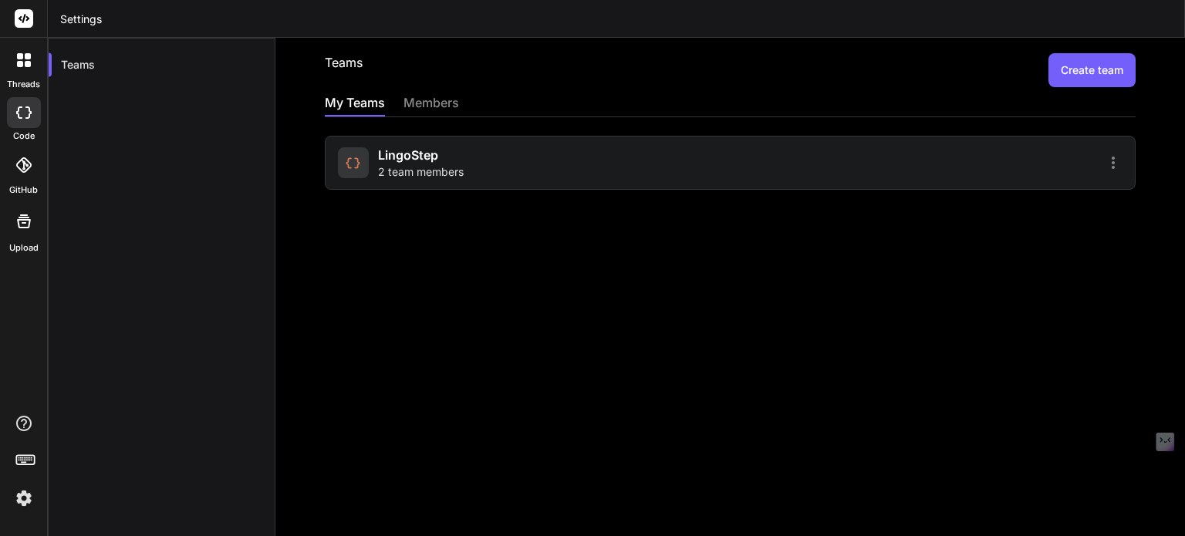
click at [404, 170] on span "2 team members" at bounding box center [421, 171] width 86 height 15
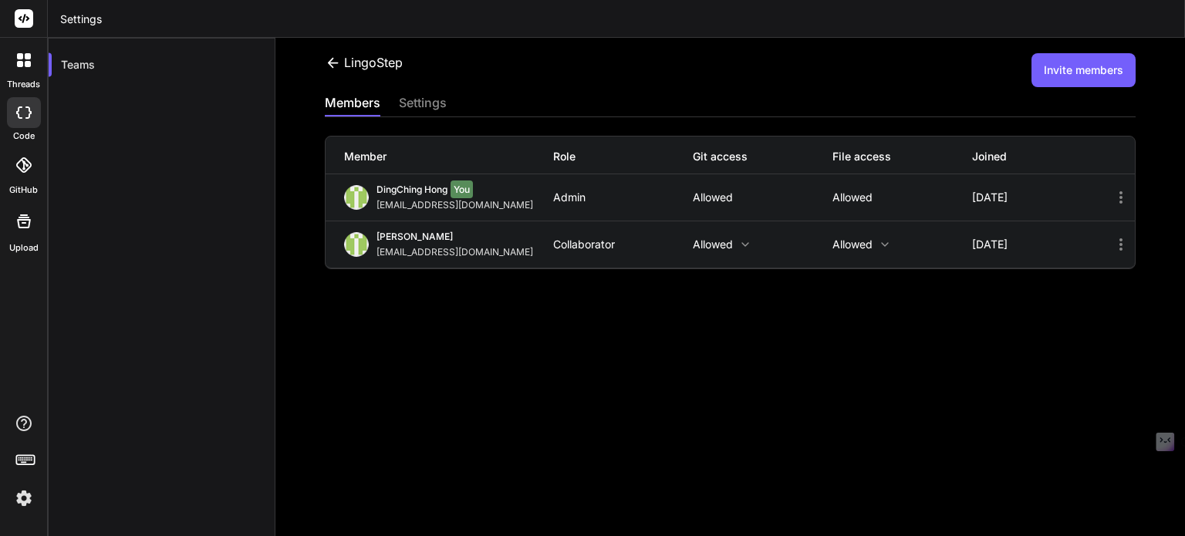
click at [487, 336] on div "LingoStep Invite members members settings Member Role Git access File access Jo…" at bounding box center [730, 287] width 910 height 498
click at [410, 117] on div "Member Role Git access File access Joined DingChing Hong You dingching721202@gm…" at bounding box center [730, 193] width 811 height 152
click at [414, 105] on div "settings" at bounding box center [423, 104] width 48 height 22
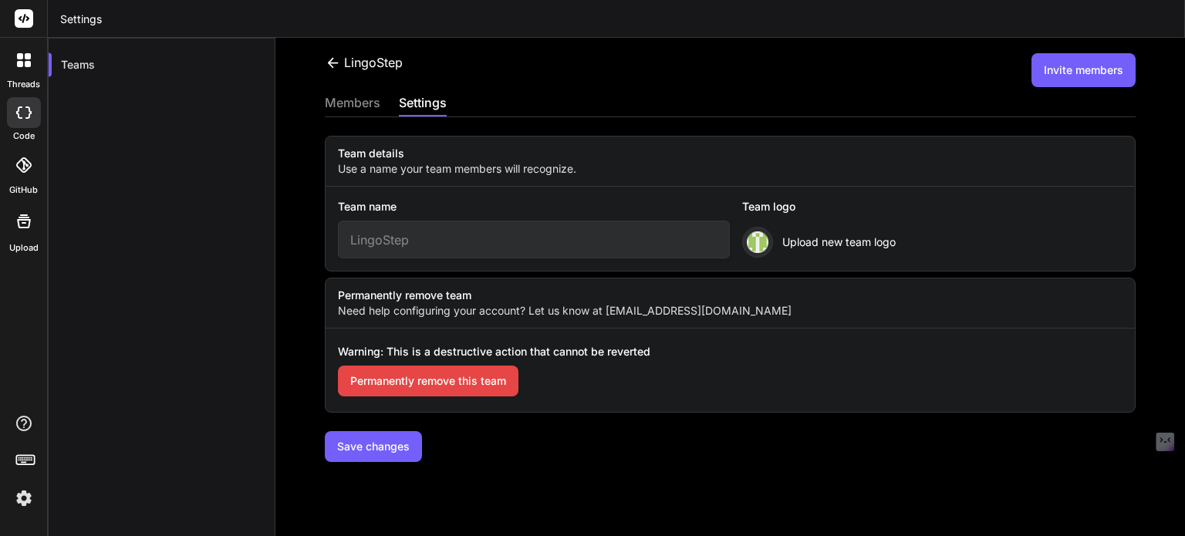
click at [404, 237] on input "LingoStep" at bounding box center [534, 240] width 393 height 38
drag, startPoint x: 417, startPoint y: 238, endPoint x: 364, endPoint y: 242, distance: 53.3
click at [363, 242] on input "LingoStep" at bounding box center [534, 240] width 393 height 38
click at [451, 238] on input "LingoStep" at bounding box center [534, 240] width 393 height 38
click at [358, 98] on div "members" at bounding box center [353, 104] width 56 height 22
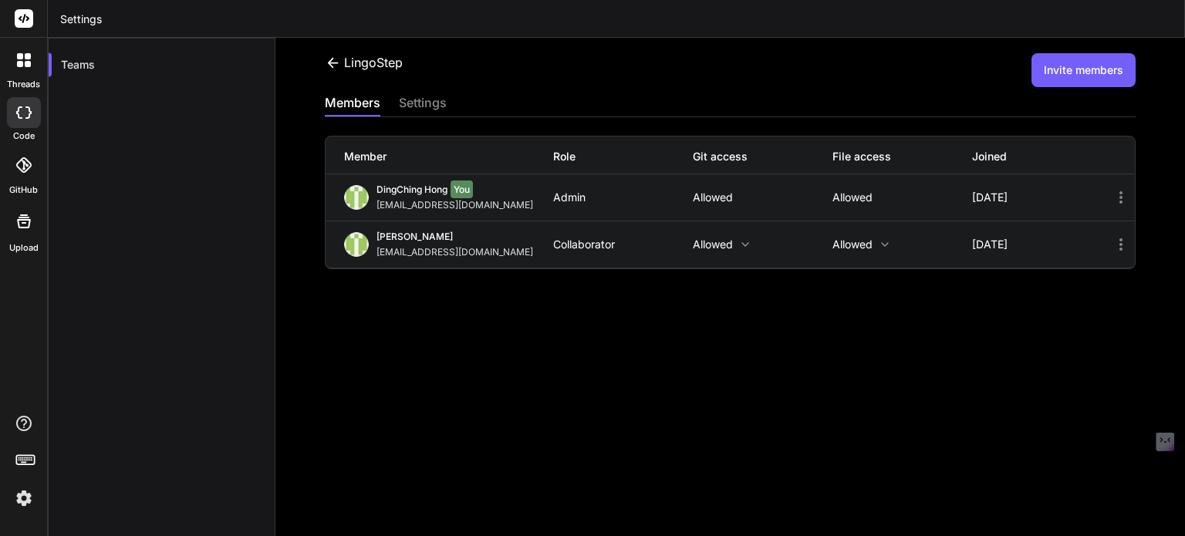
click at [329, 64] on icon at bounding box center [333, 63] width 16 height 16
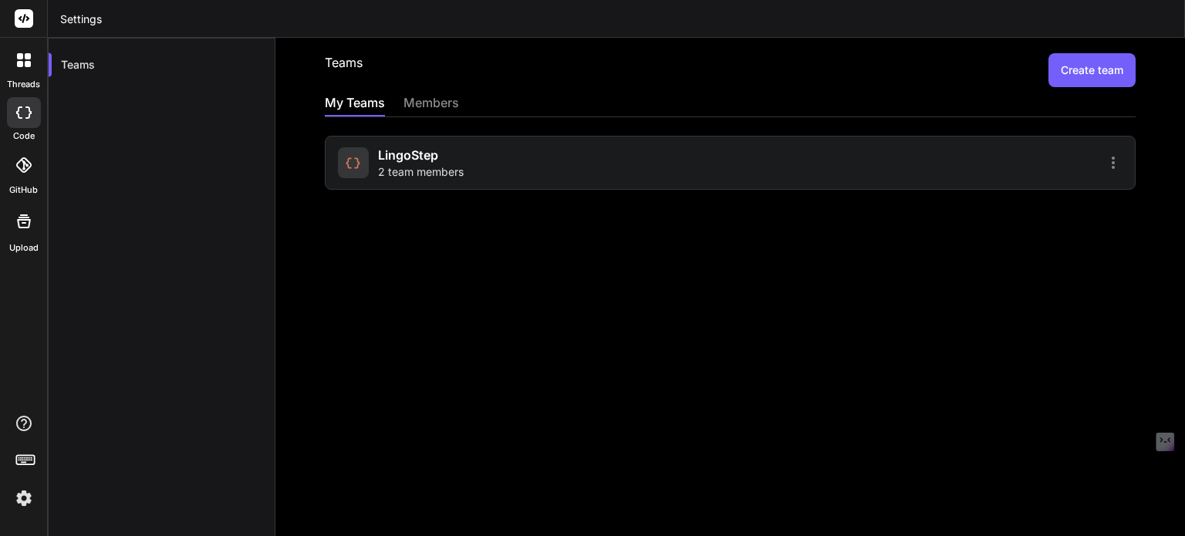
click at [18, 58] on icon at bounding box center [20, 56] width 6 height 6
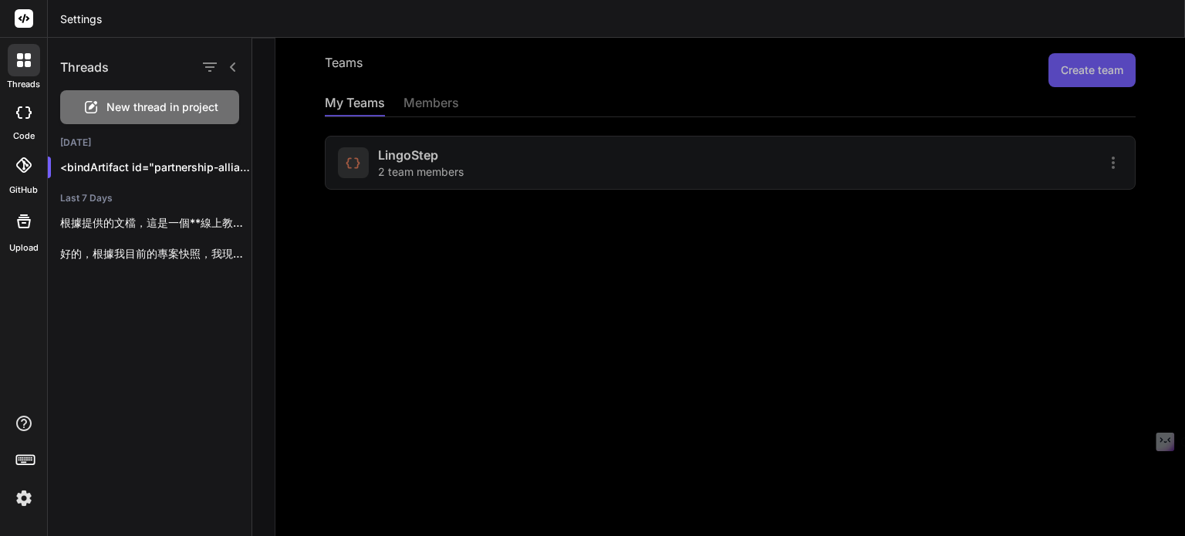
click at [528, 373] on div at bounding box center [718, 287] width 933 height 498
